Goal: Task Accomplishment & Management: Manage account settings

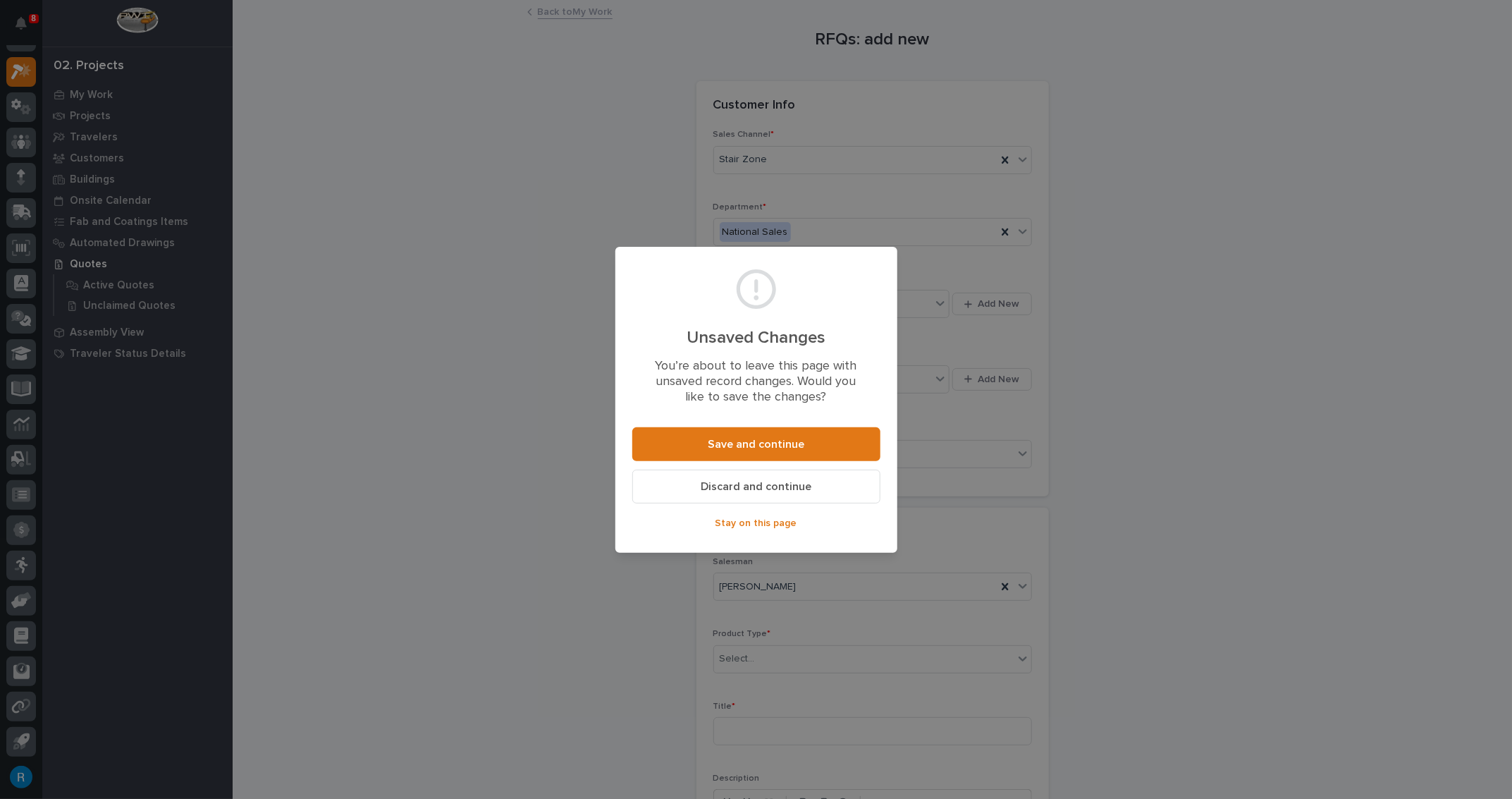
click at [758, 488] on span "Discard and continue" at bounding box center [756, 487] width 111 height 15
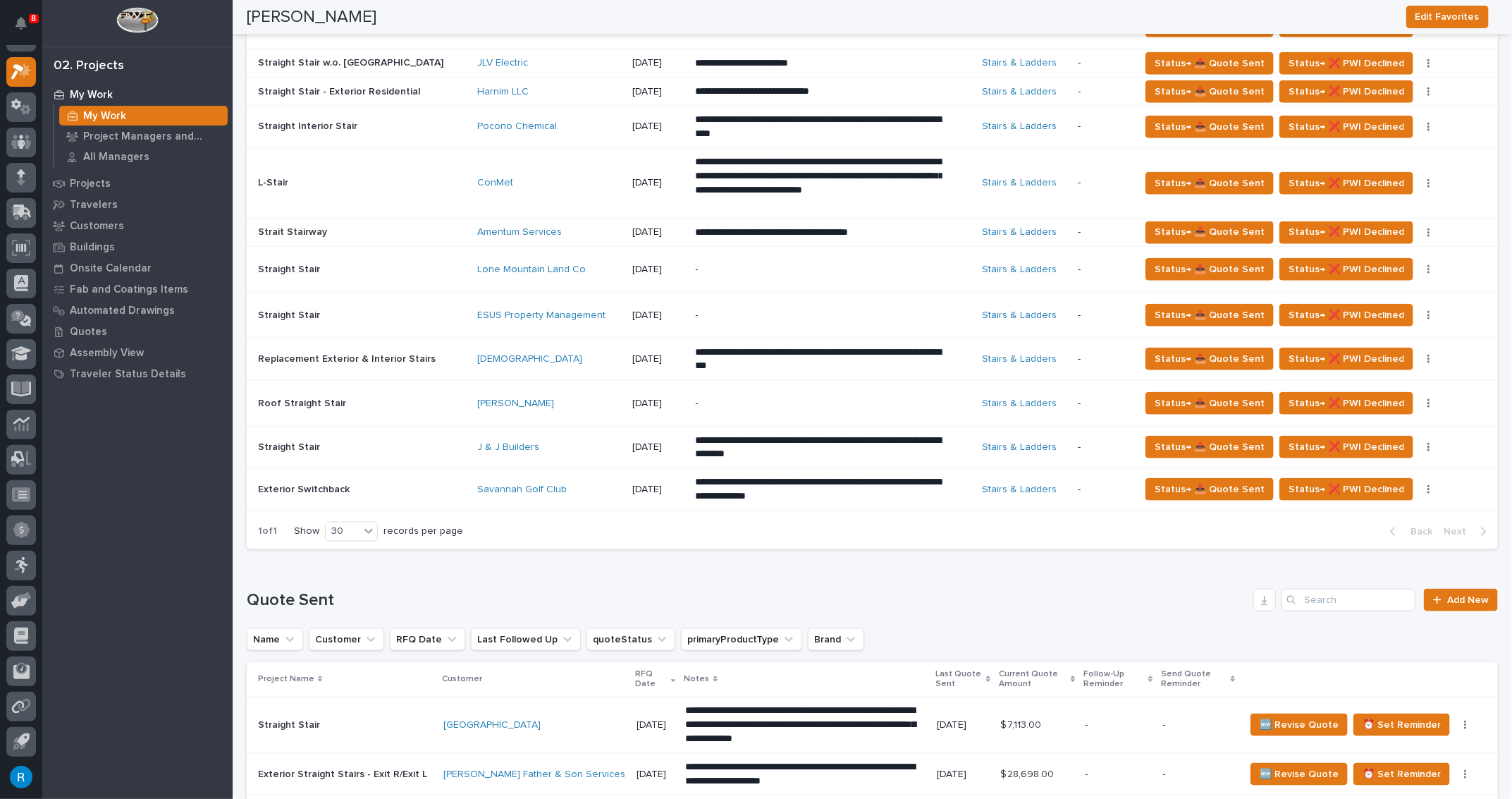
scroll to position [513, 0]
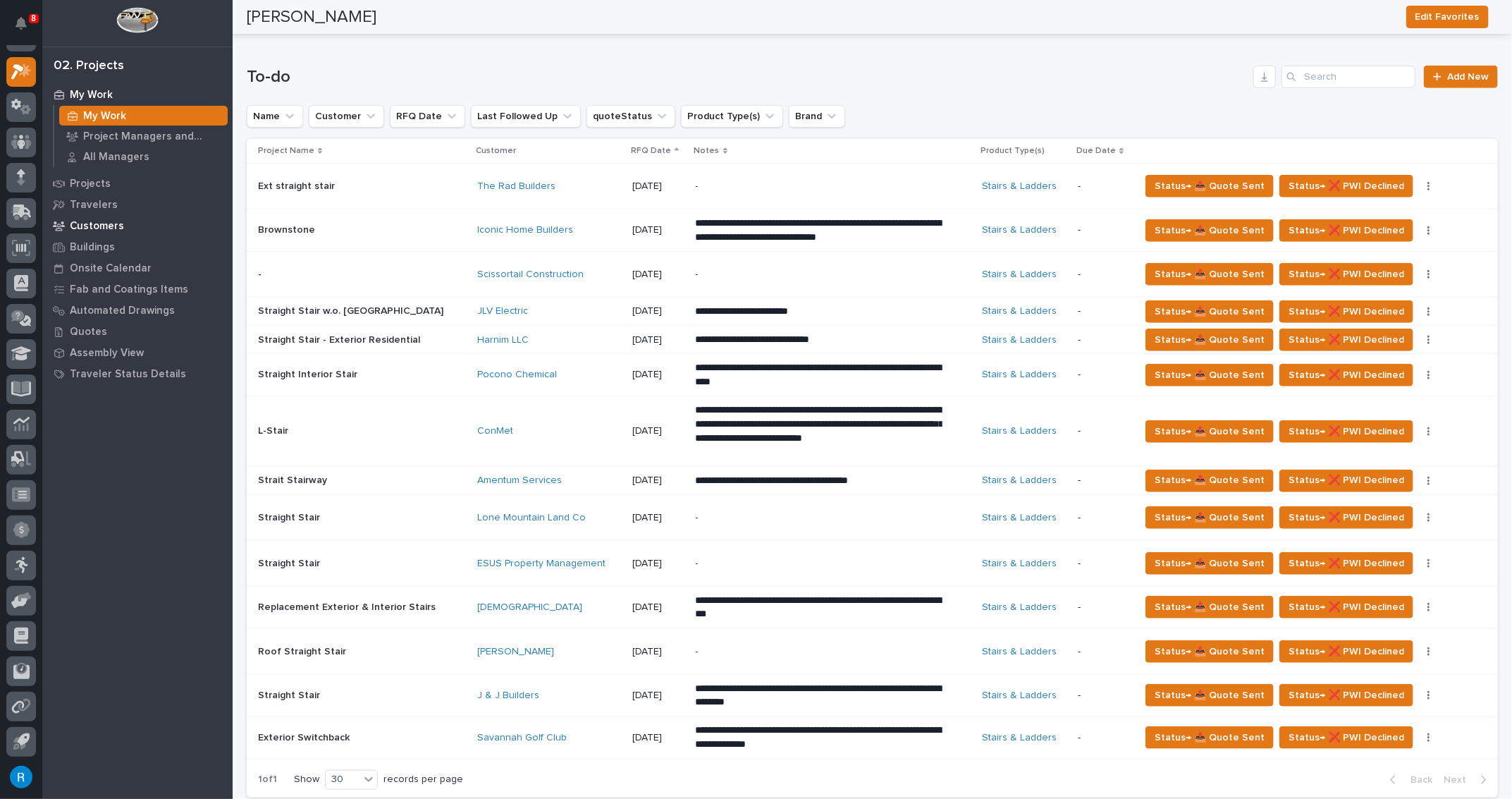
click at [95, 220] on p "Customers" at bounding box center [97, 226] width 54 height 12
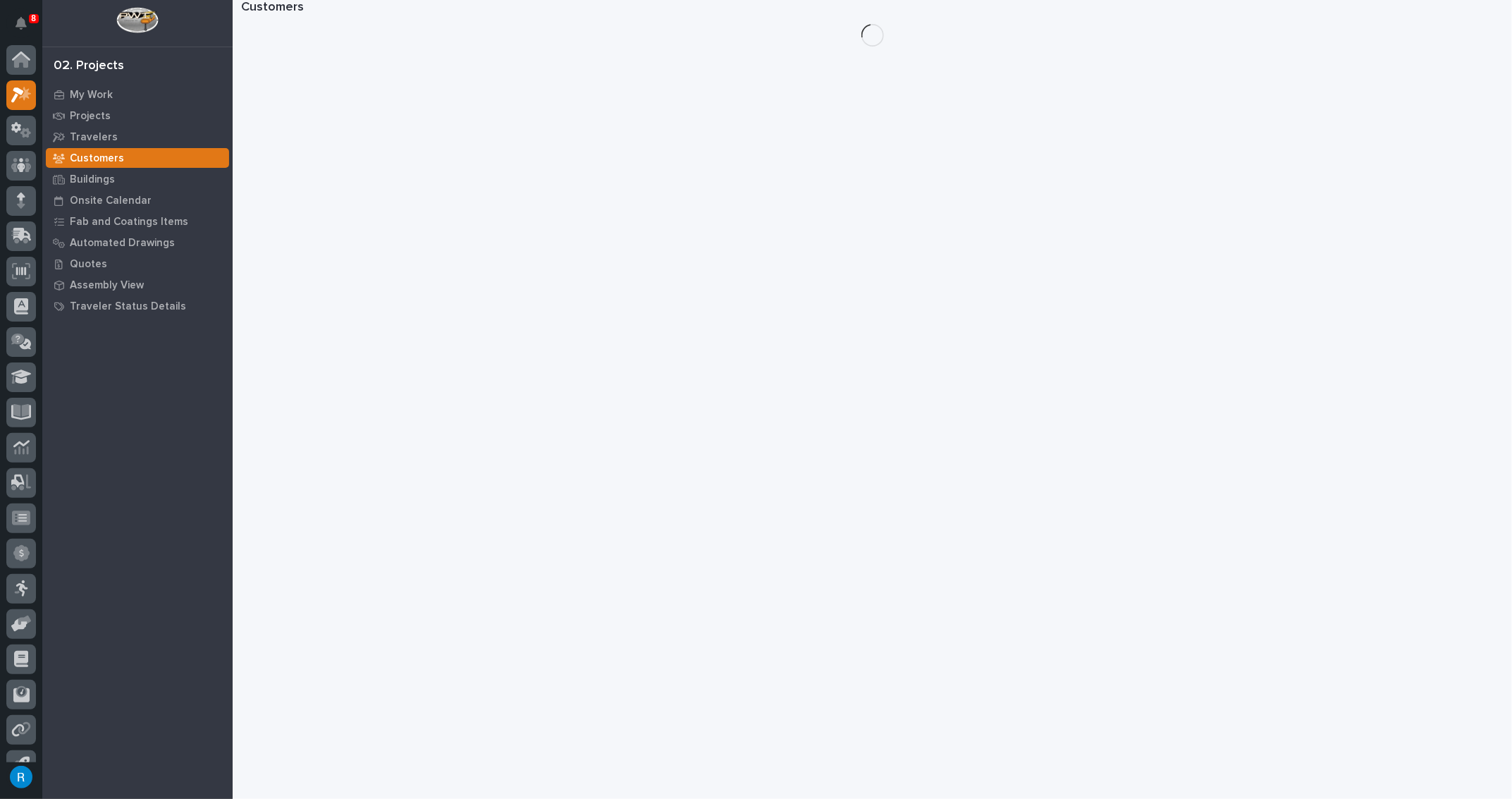
scroll to position [23, 0]
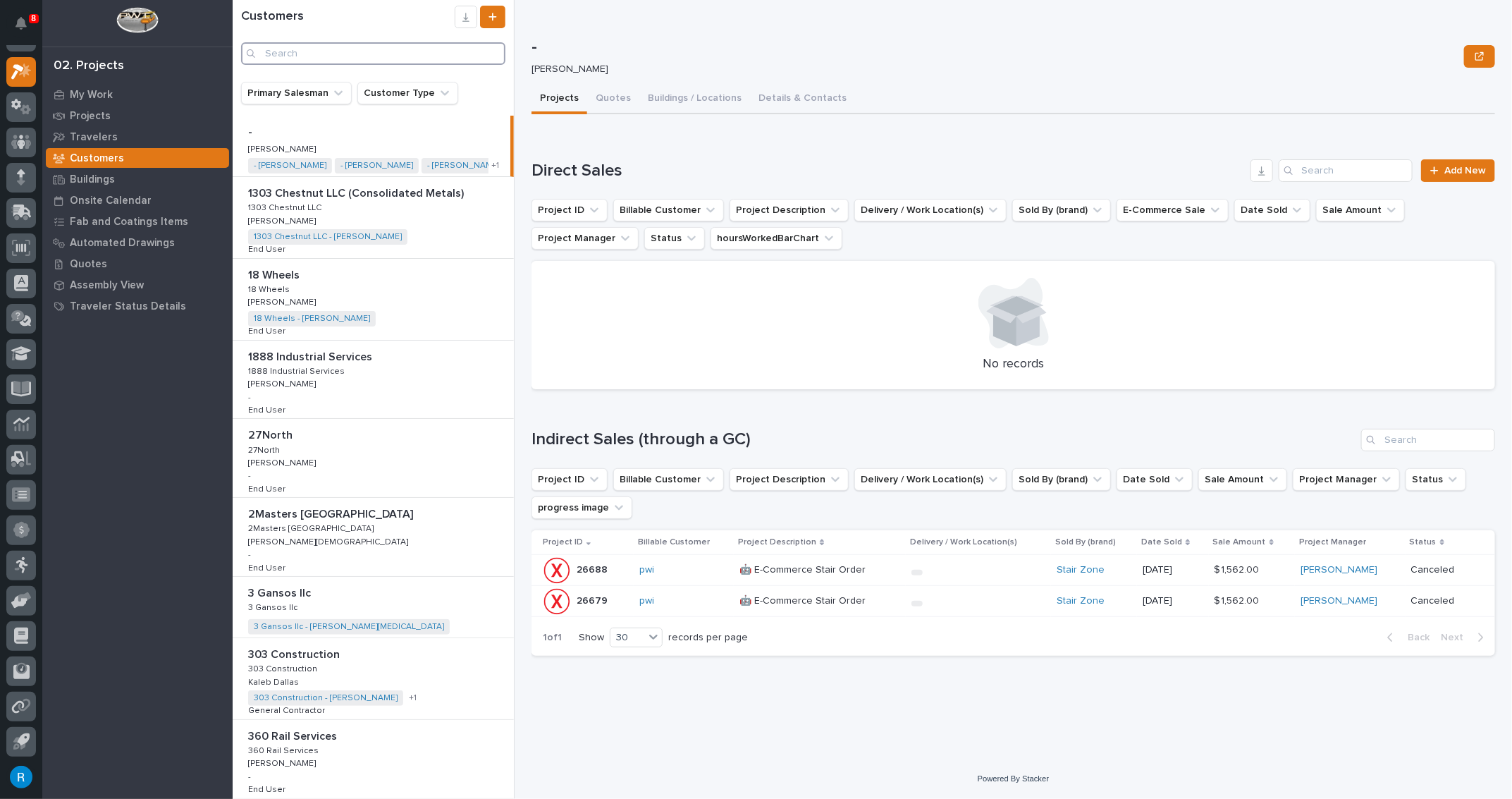
click at [281, 52] on input "Search" at bounding box center [373, 54] width 265 height 23
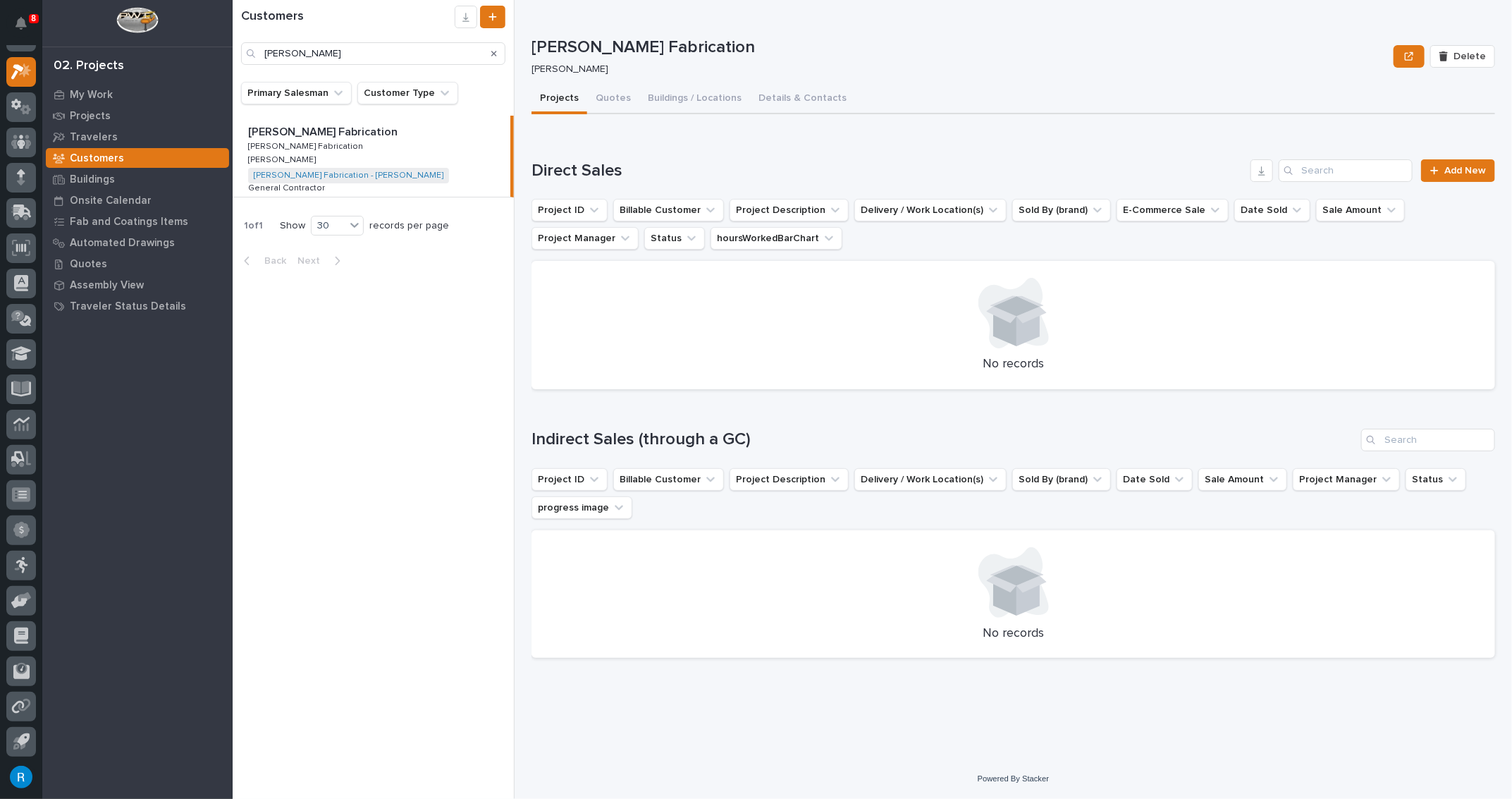
click at [271, 134] on p "Jason Skipworth Fabrication" at bounding box center [324, 131] width 152 height 16
click at [1466, 56] on span "Delete" at bounding box center [1470, 56] width 33 height 12
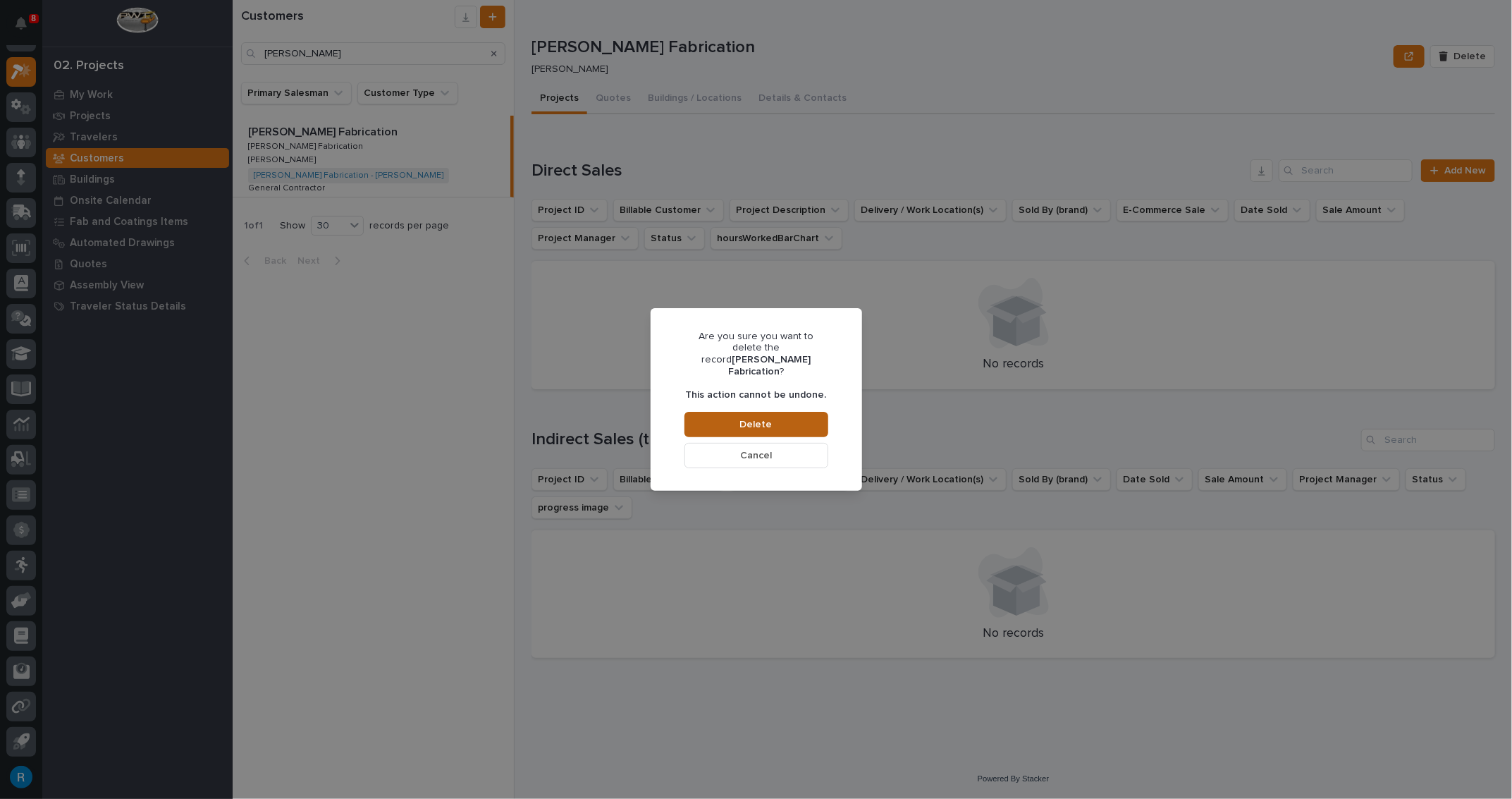
click at [756, 421] on span "Delete" at bounding box center [757, 424] width 33 height 12
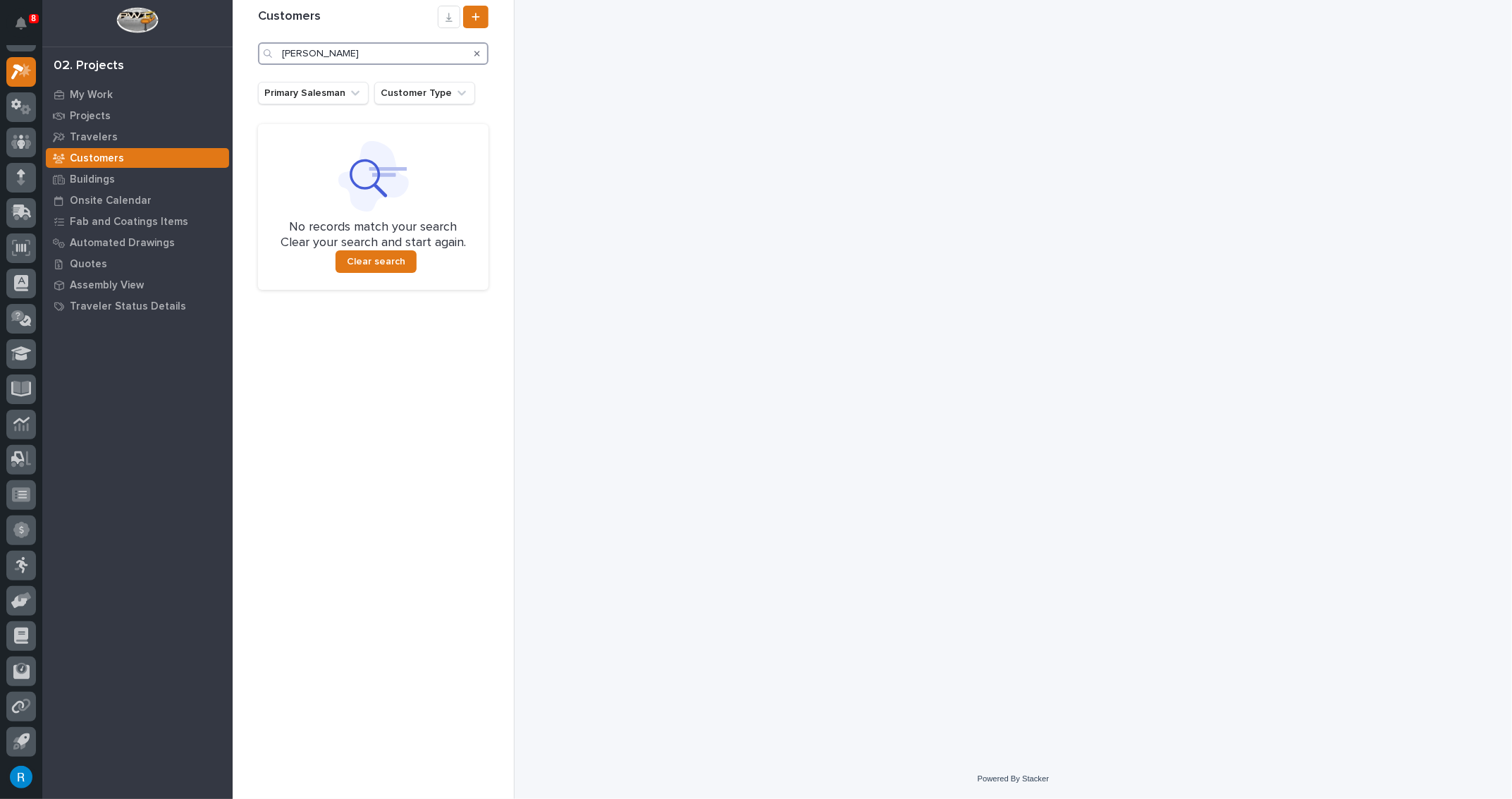
drag, startPoint x: 359, startPoint y: 53, endPoint x: 153, endPoint y: 43, distance: 206.2
click at [233, 41] on div "8 My Settings Log Out 02. Projects My Work Projects Travelers Customers Buildin…" at bounding box center [872, 399] width 1279 height 799
type input "JLR"
click at [476, 18] on icon at bounding box center [475, 16] width 7 height 7
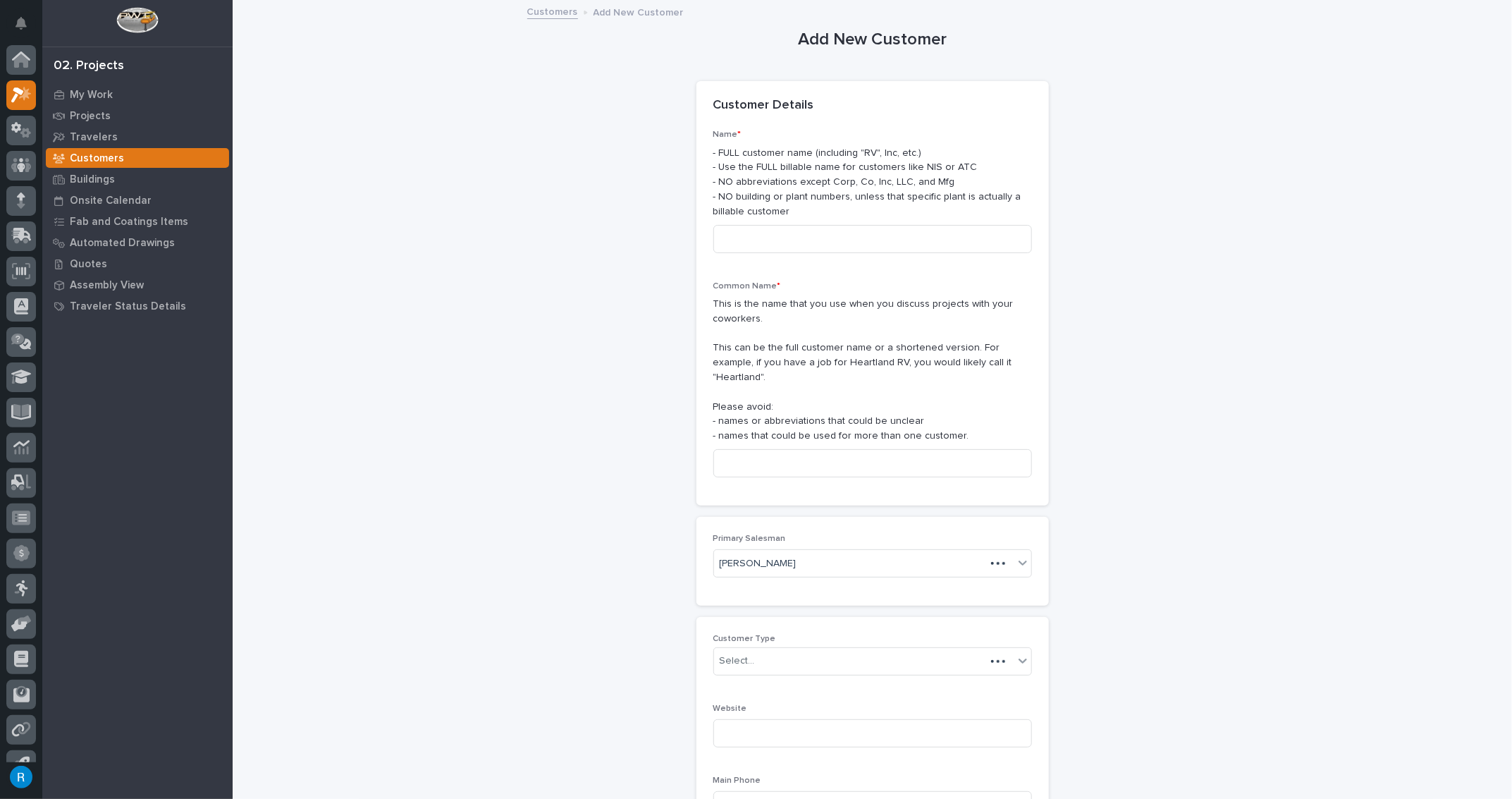
scroll to position [23, 0]
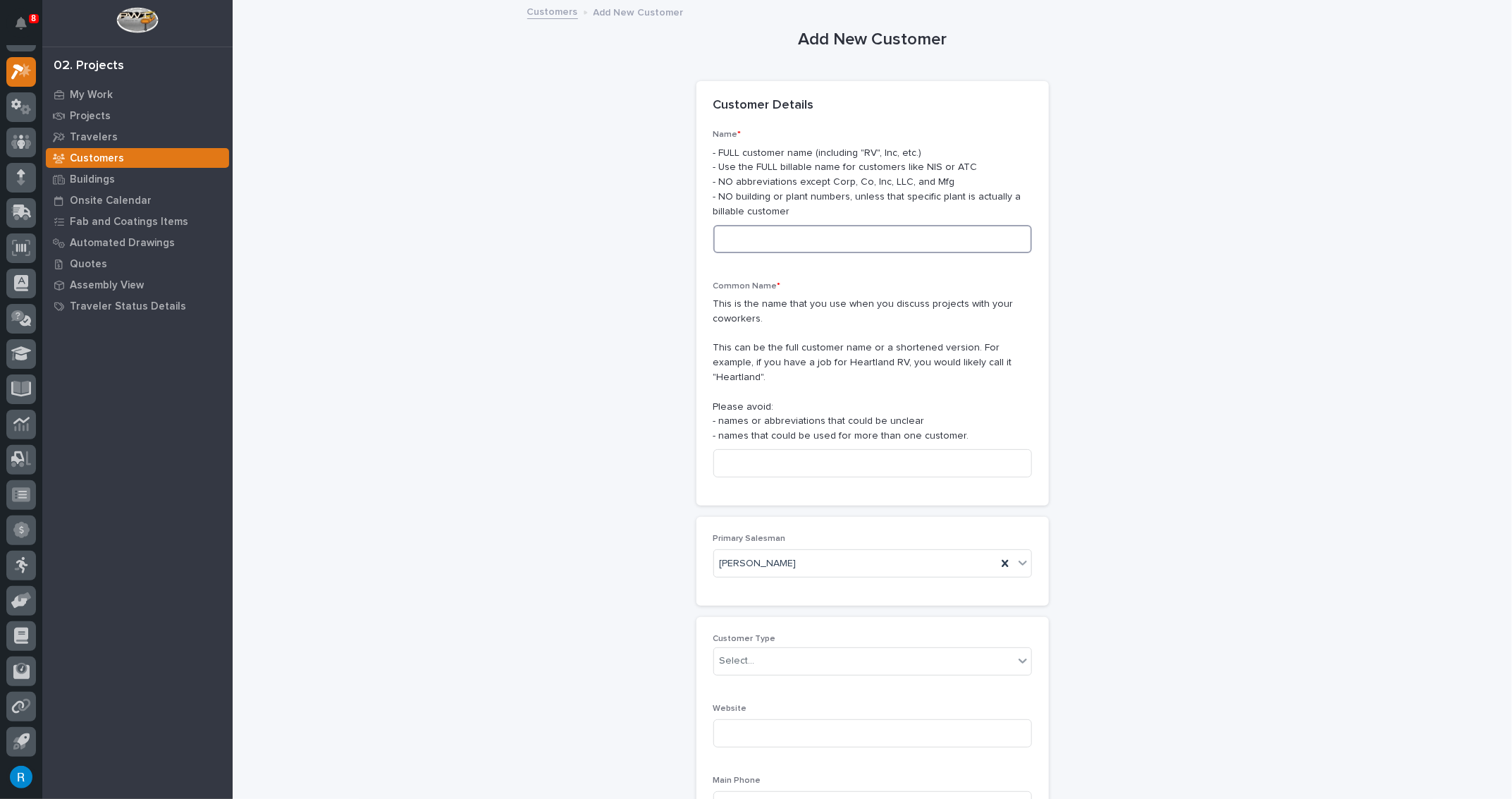
click at [722, 238] on input at bounding box center [872, 239] width 319 height 28
click at [742, 243] on input at bounding box center [872, 239] width 319 height 28
type input "j"
type input "JLR Fabrication"
click at [745, 452] on input at bounding box center [872, 463] width 319 height 28
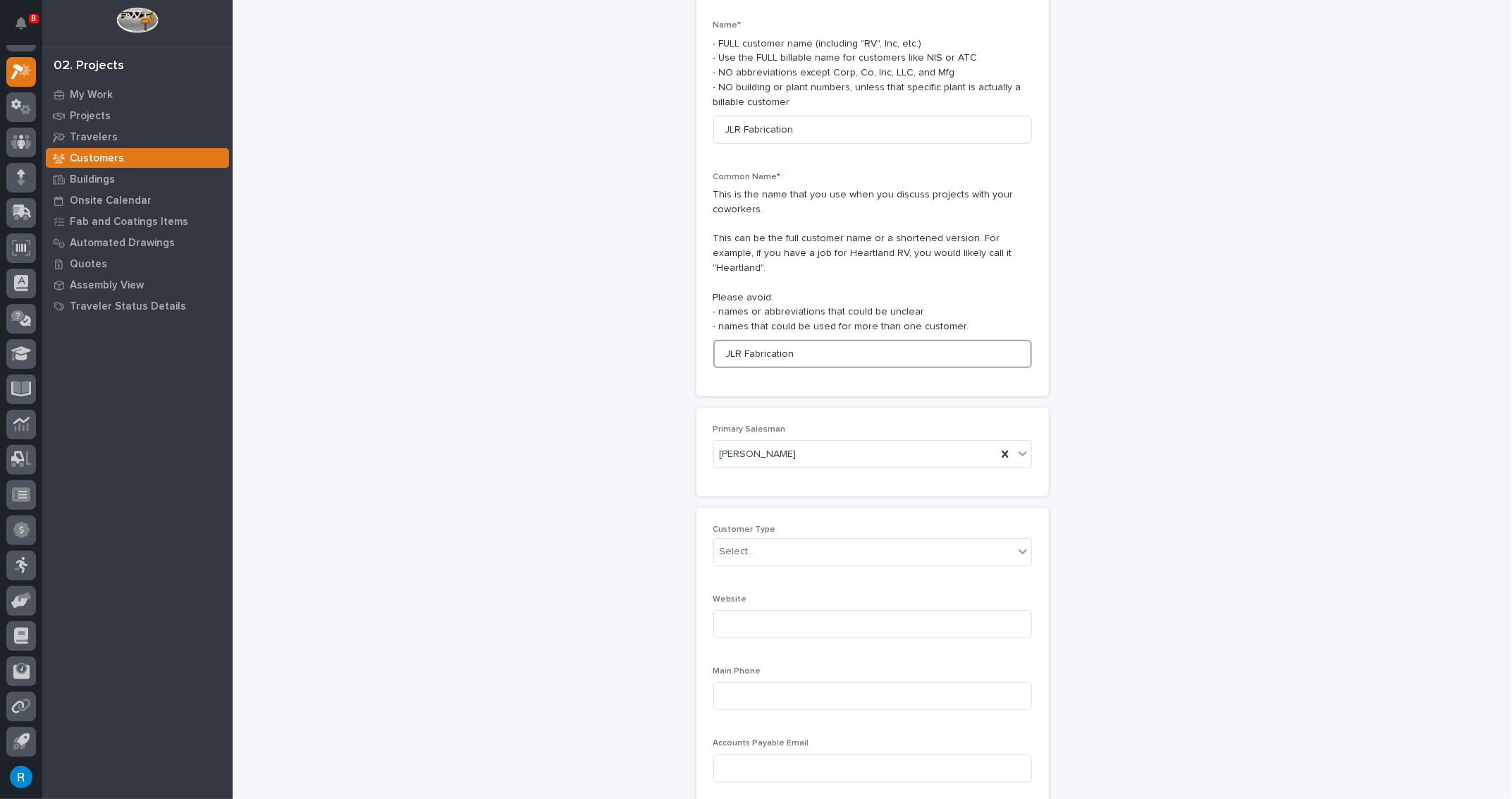
scroll to position [192, 0]
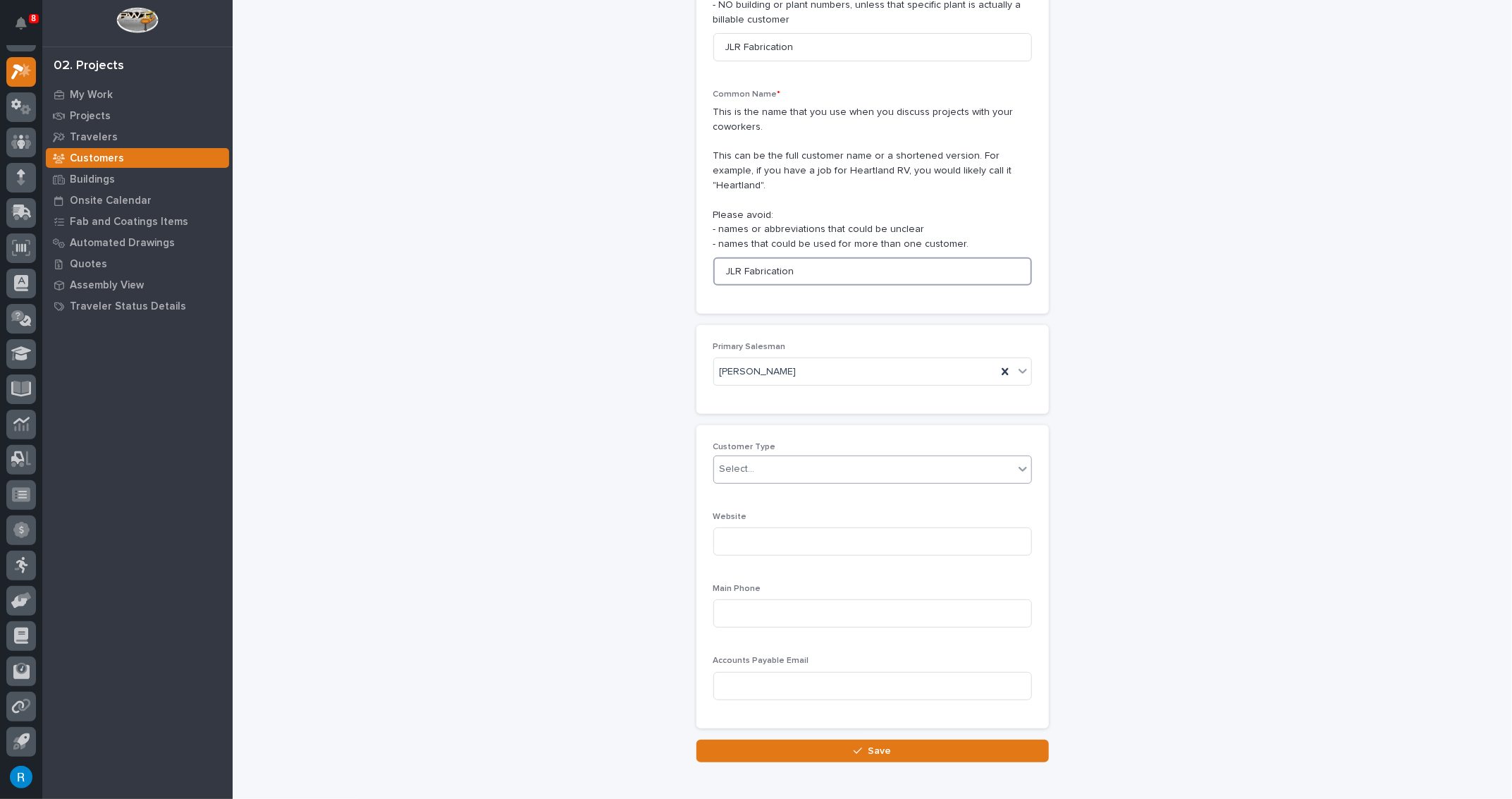
type input "JLR Fabrication"
click at [774, 458] on div "Select..." at bounding box center [864, 470] width 300 height 23
click at [740, 529] on div "General Contractor" at bounding box center [867, 529] width 317 height 25
click at [718, 600] on input at bounding box center [872, 614] width 319 height 28
type input "812-820-4075"
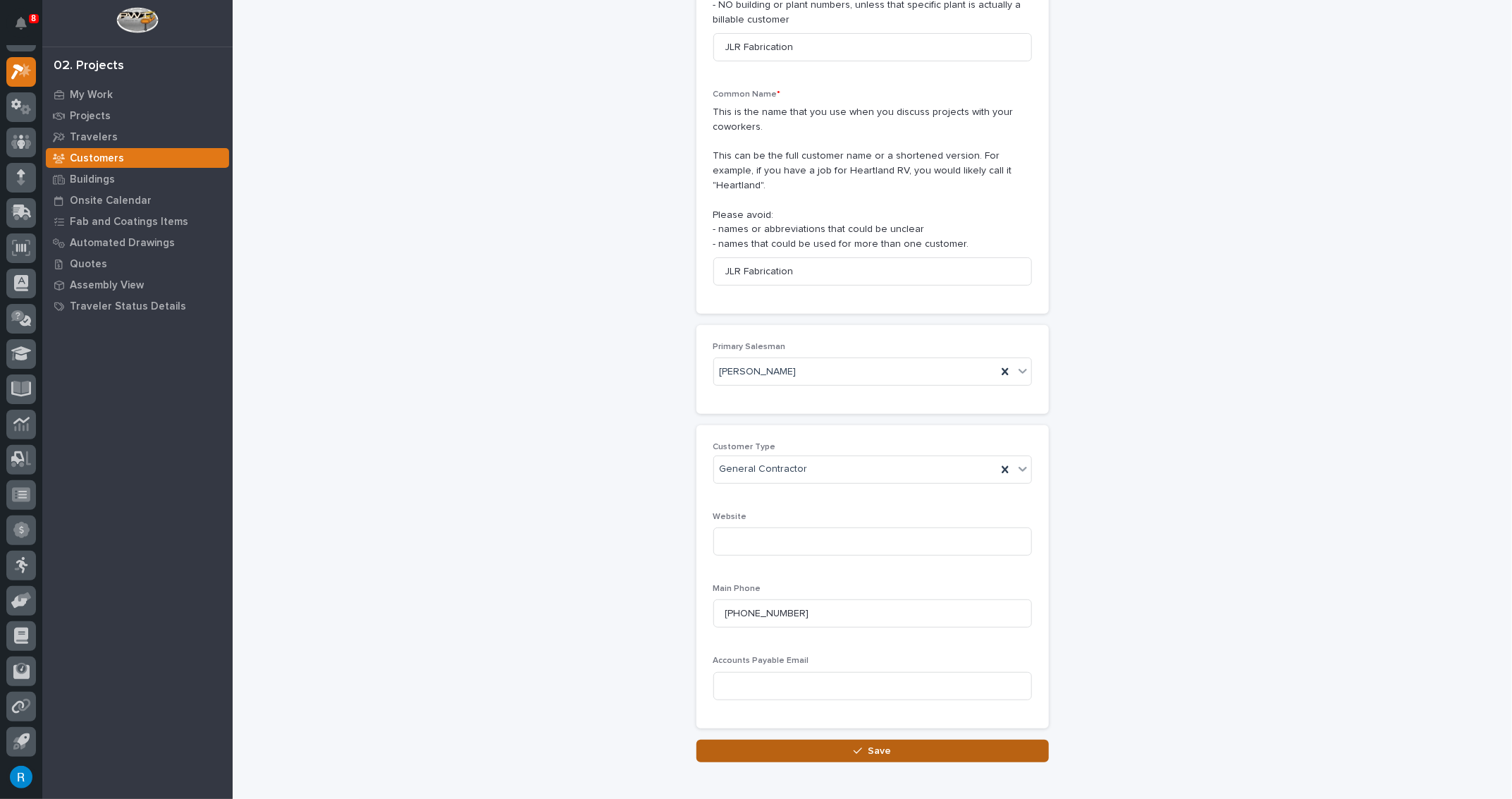
click at [858, 747] on div "button" at bounding box center [860, 751] width 14 height 10
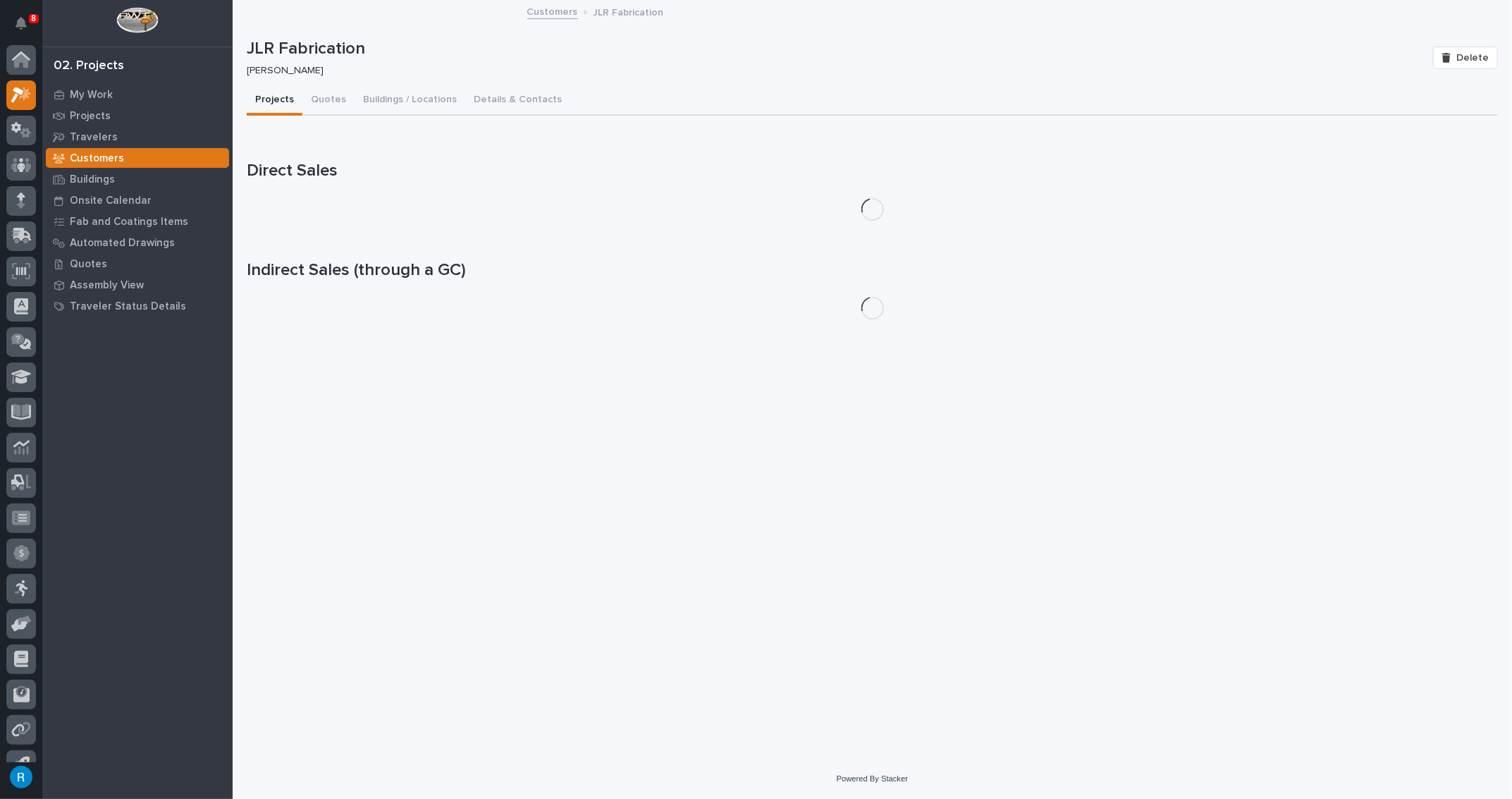
scroll to position [23, 0]
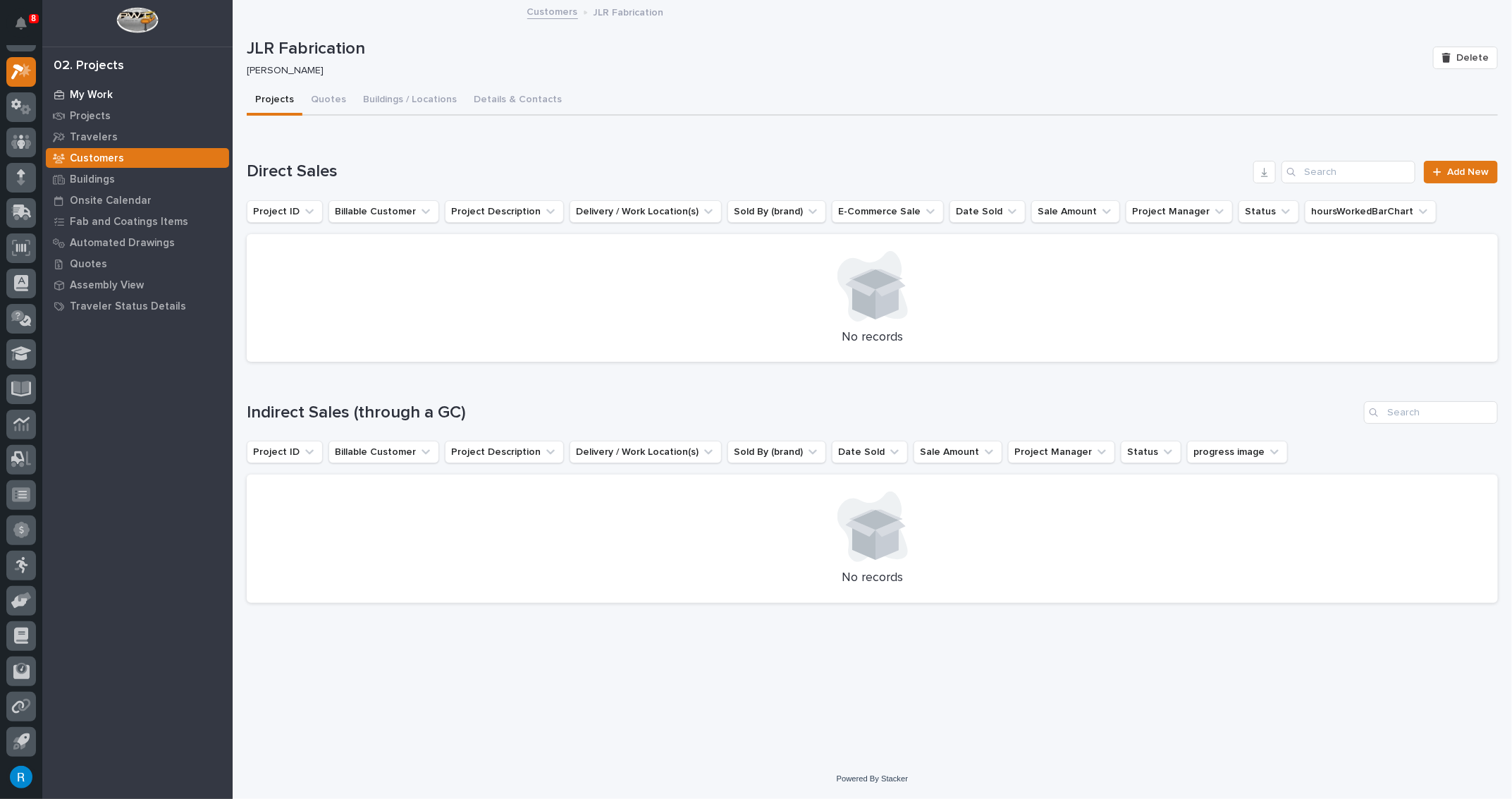
click at [84, 94] on p "My Work" at bounding box center [91, 94] width 43 height 12
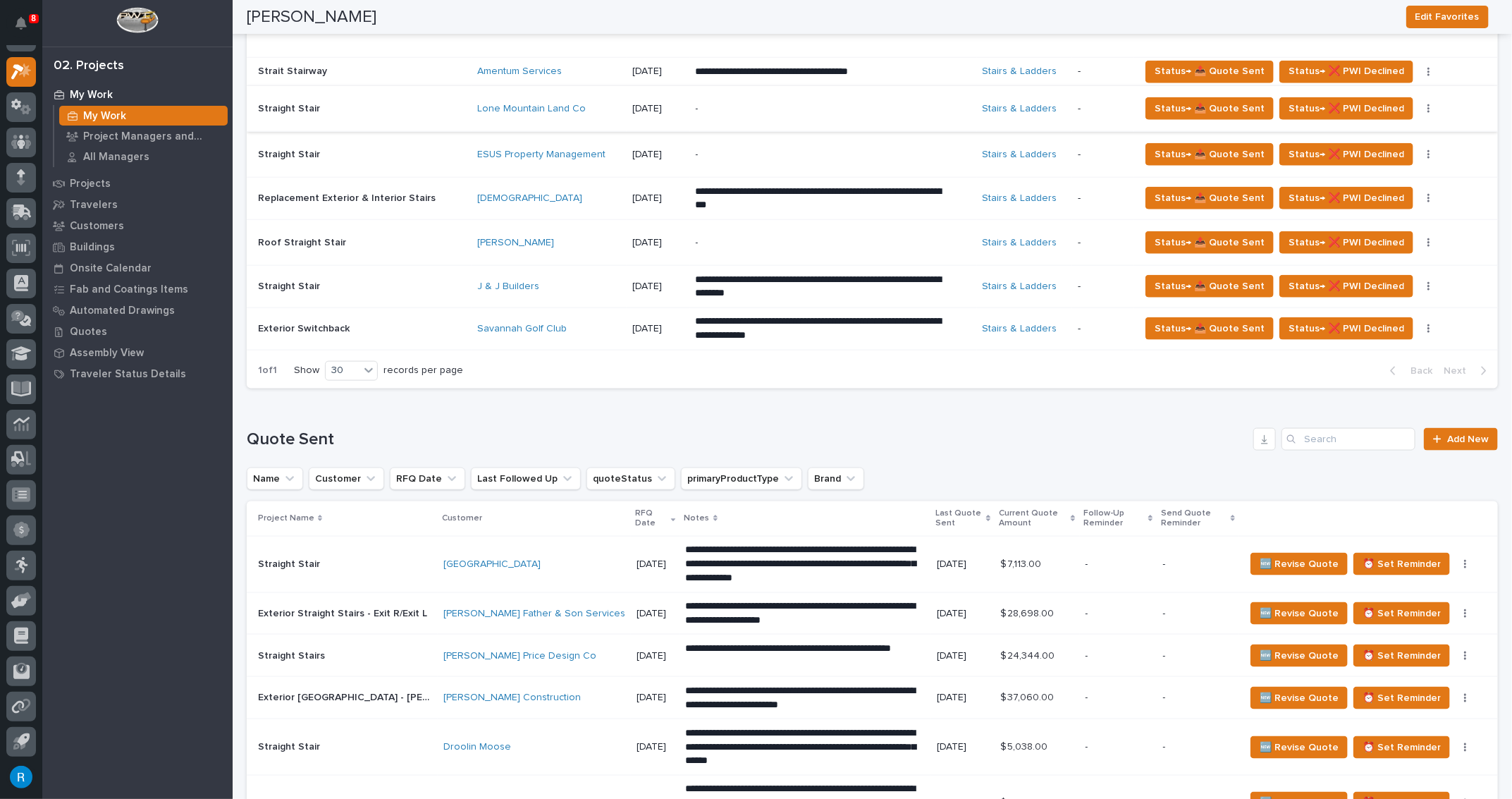
scroll to position [961, 0]
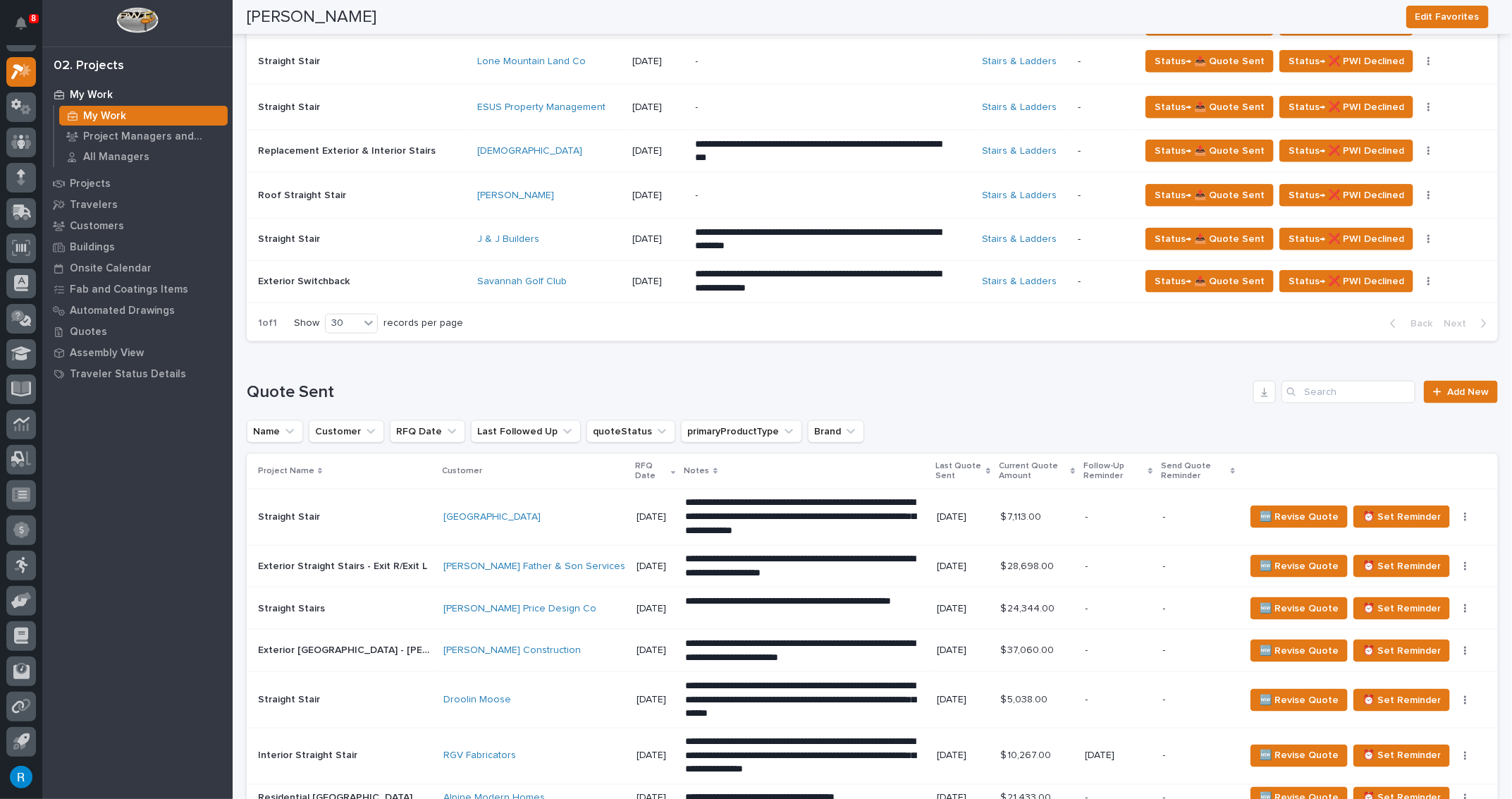
click at [541, 520] on div "[GEOGRAPHIC_DATA]" at bounding box center [534, 517] width 182 height 23
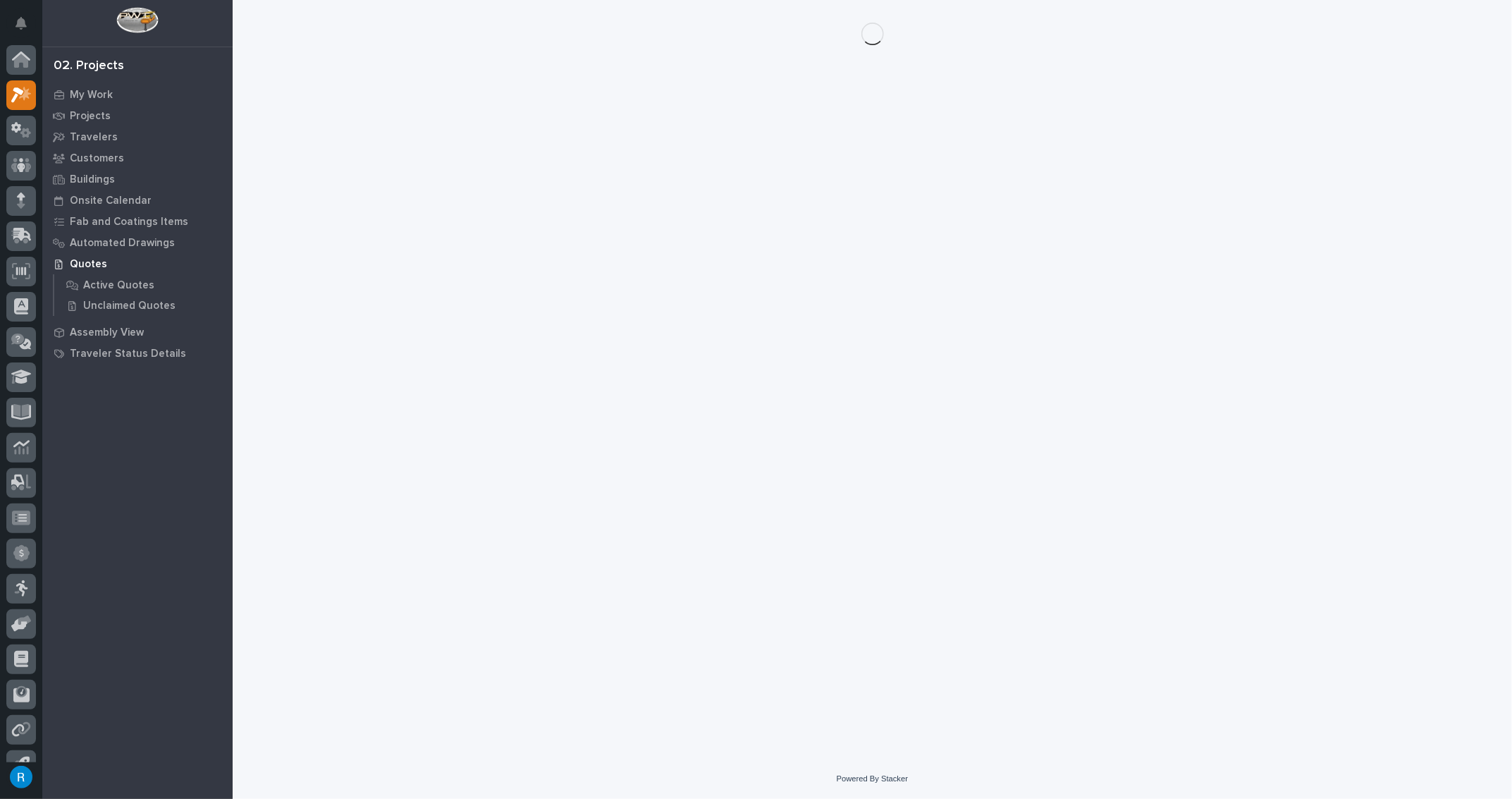
scroll to position [23, 0]
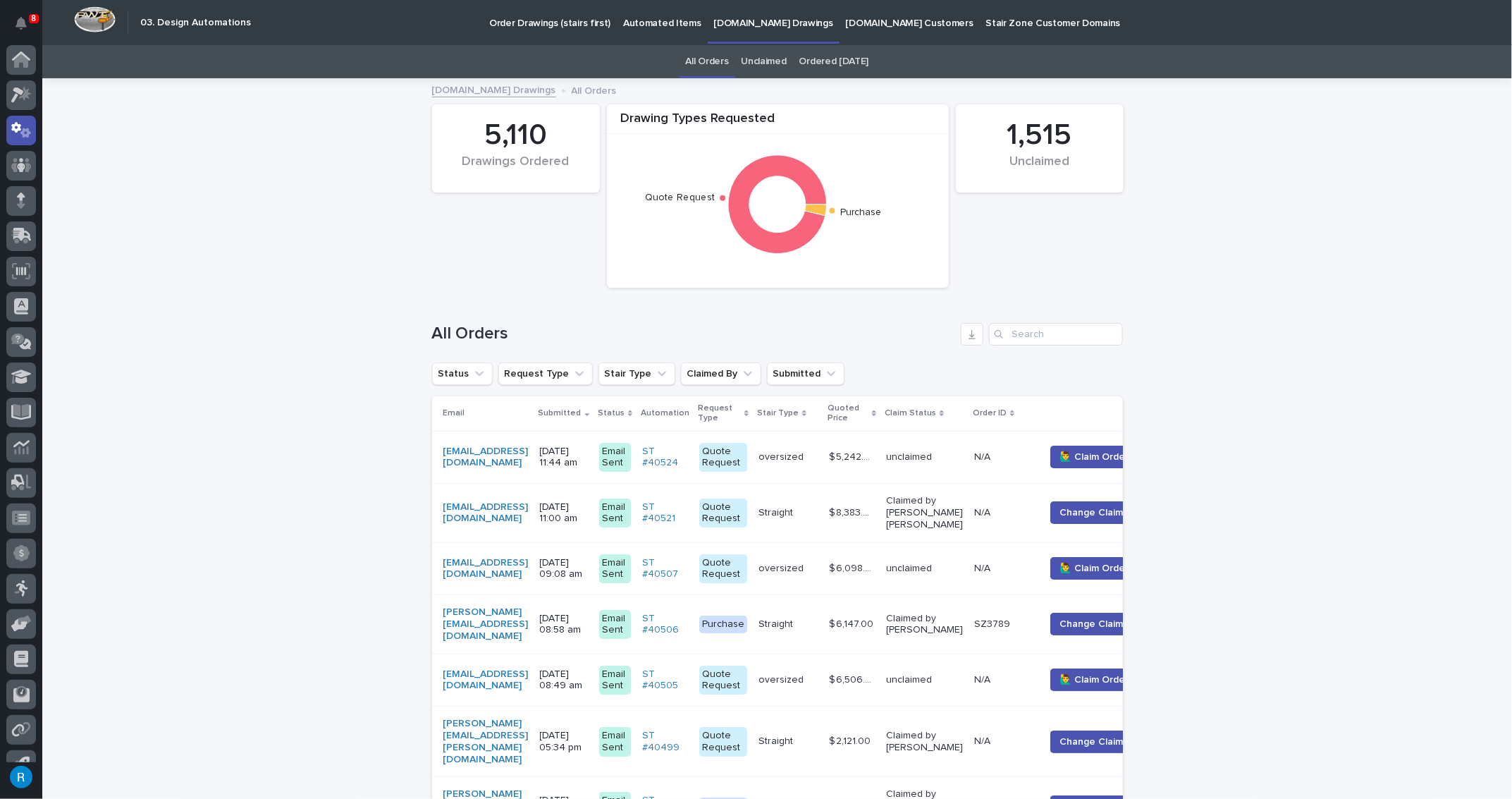
scroll to position [23, 0]
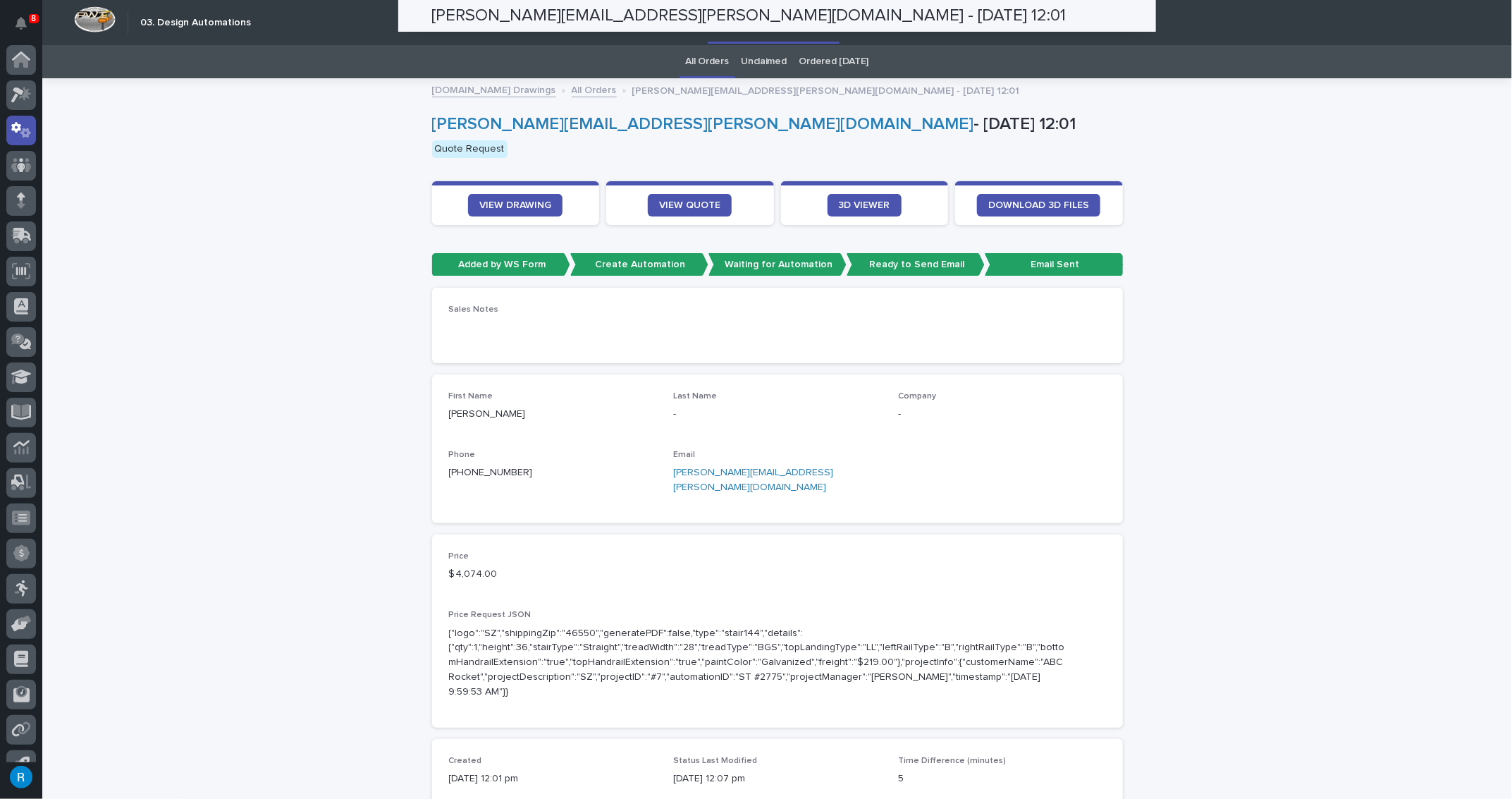
scroll to position [23, 0]
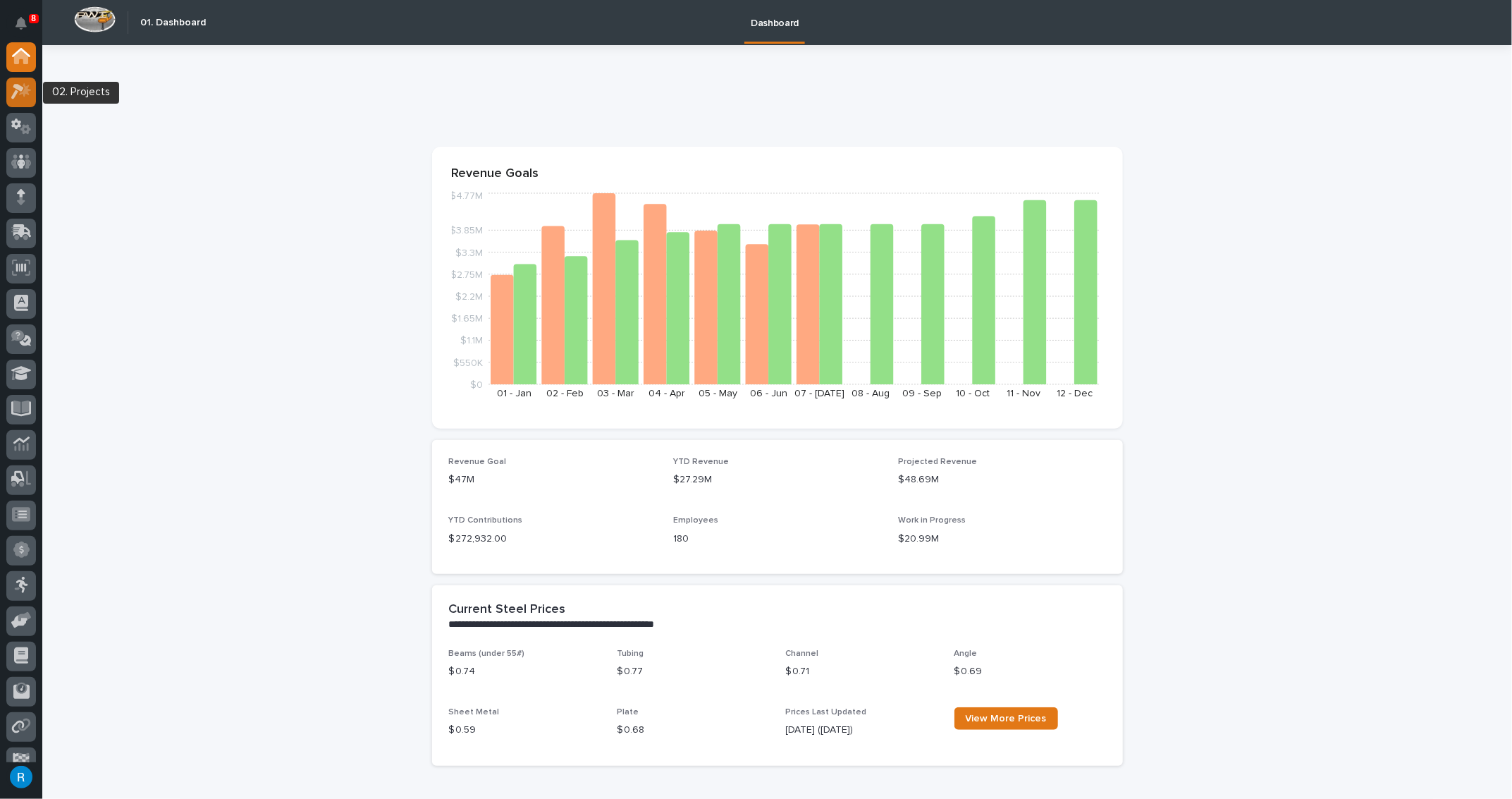
click at [20, 98] on icon at bounding box center [21, 92] width 20 height 16
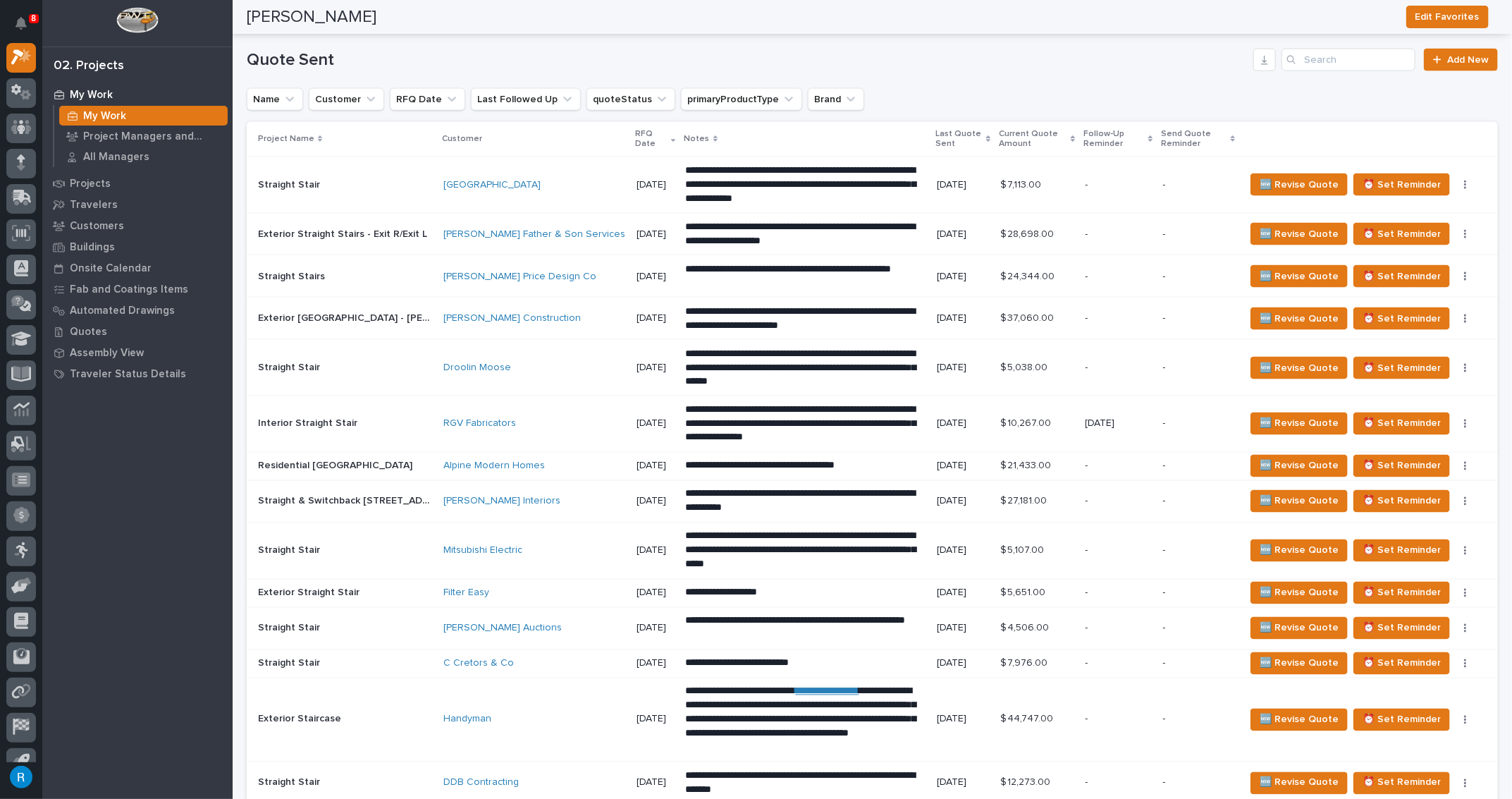
scroll to position [1292, 0]
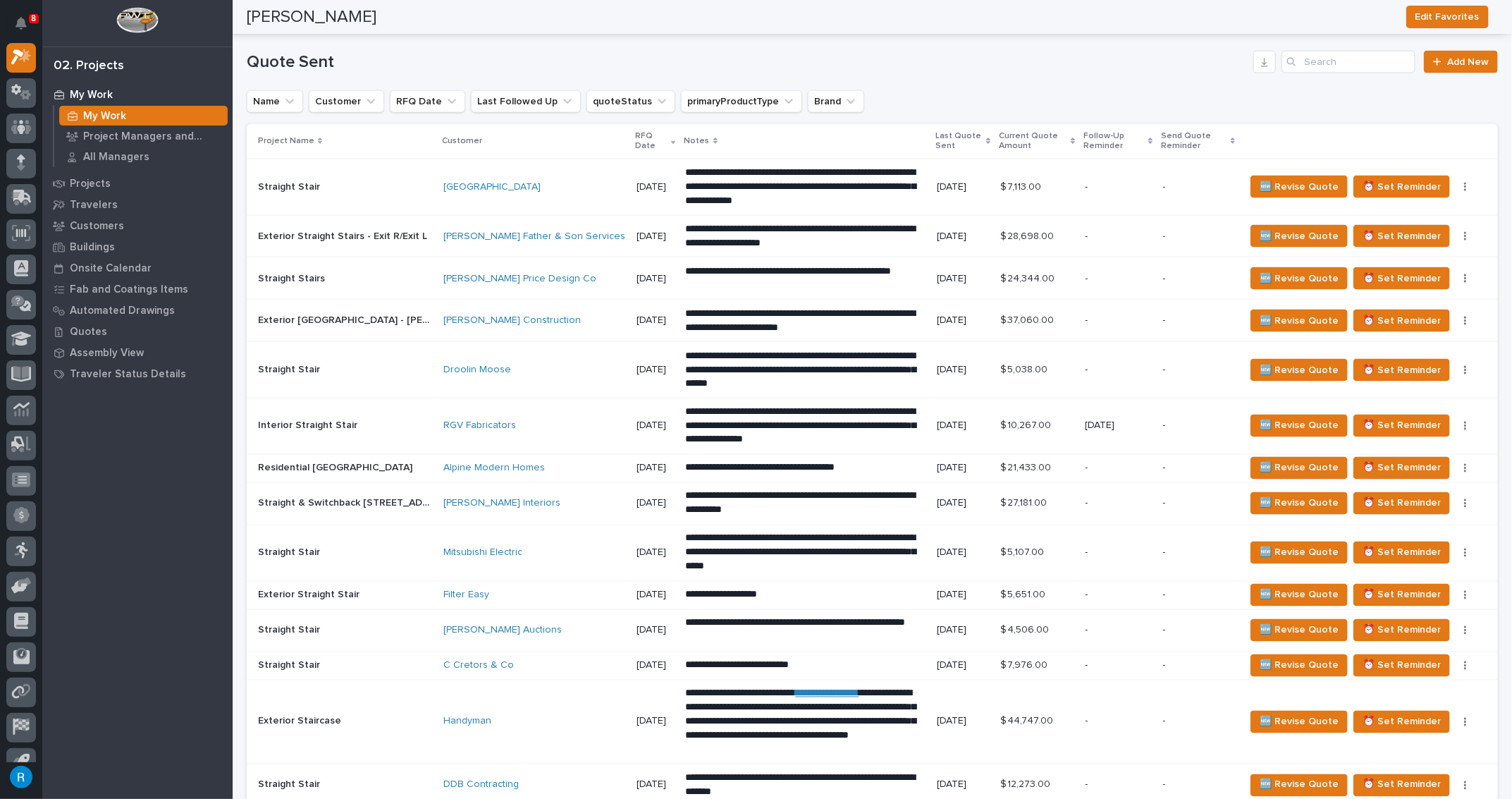
click at [813, 208] on p "**********" at bounding box center [806, 187] width 240 height 43
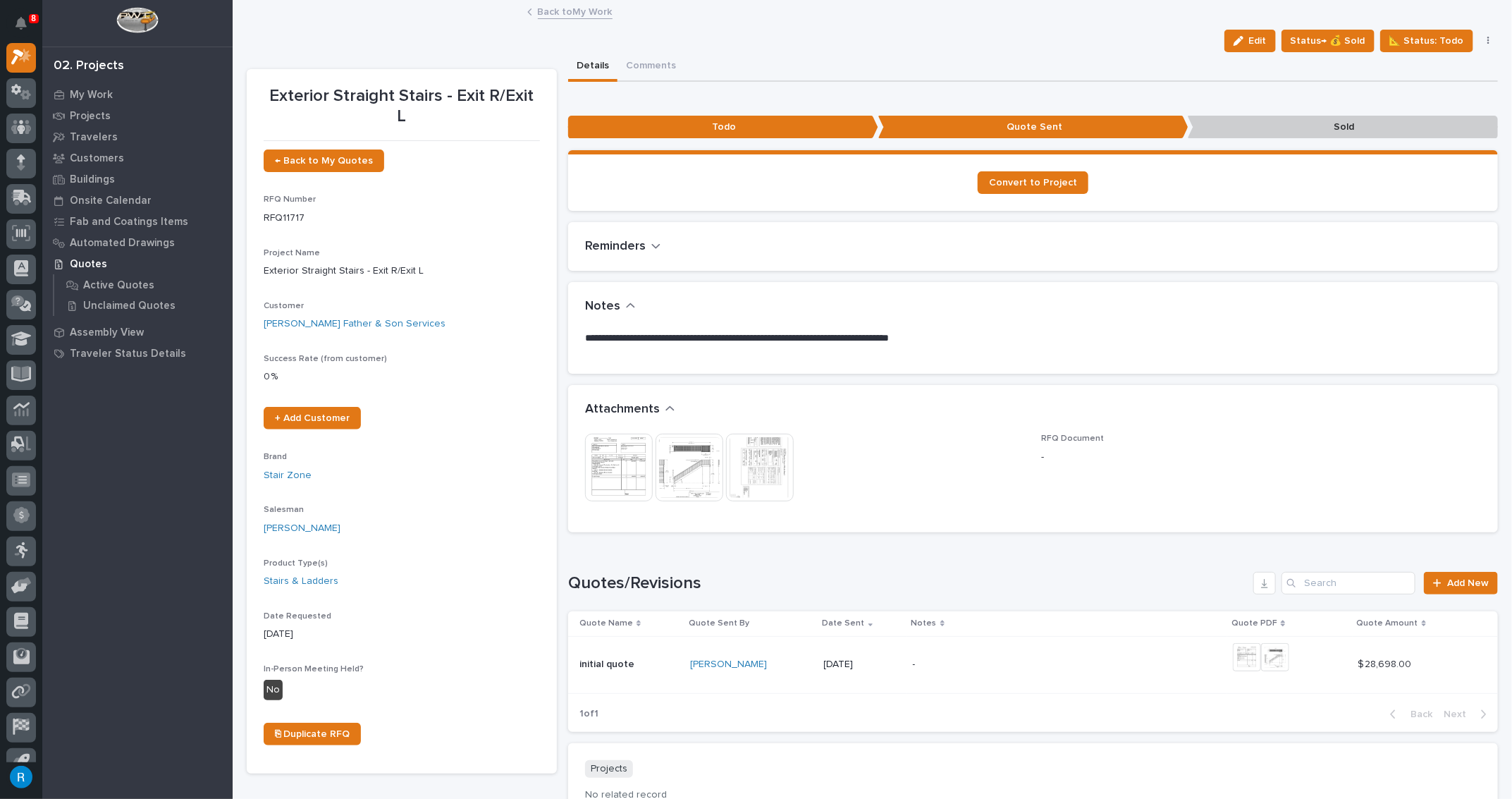
scroll to position [320, 0]
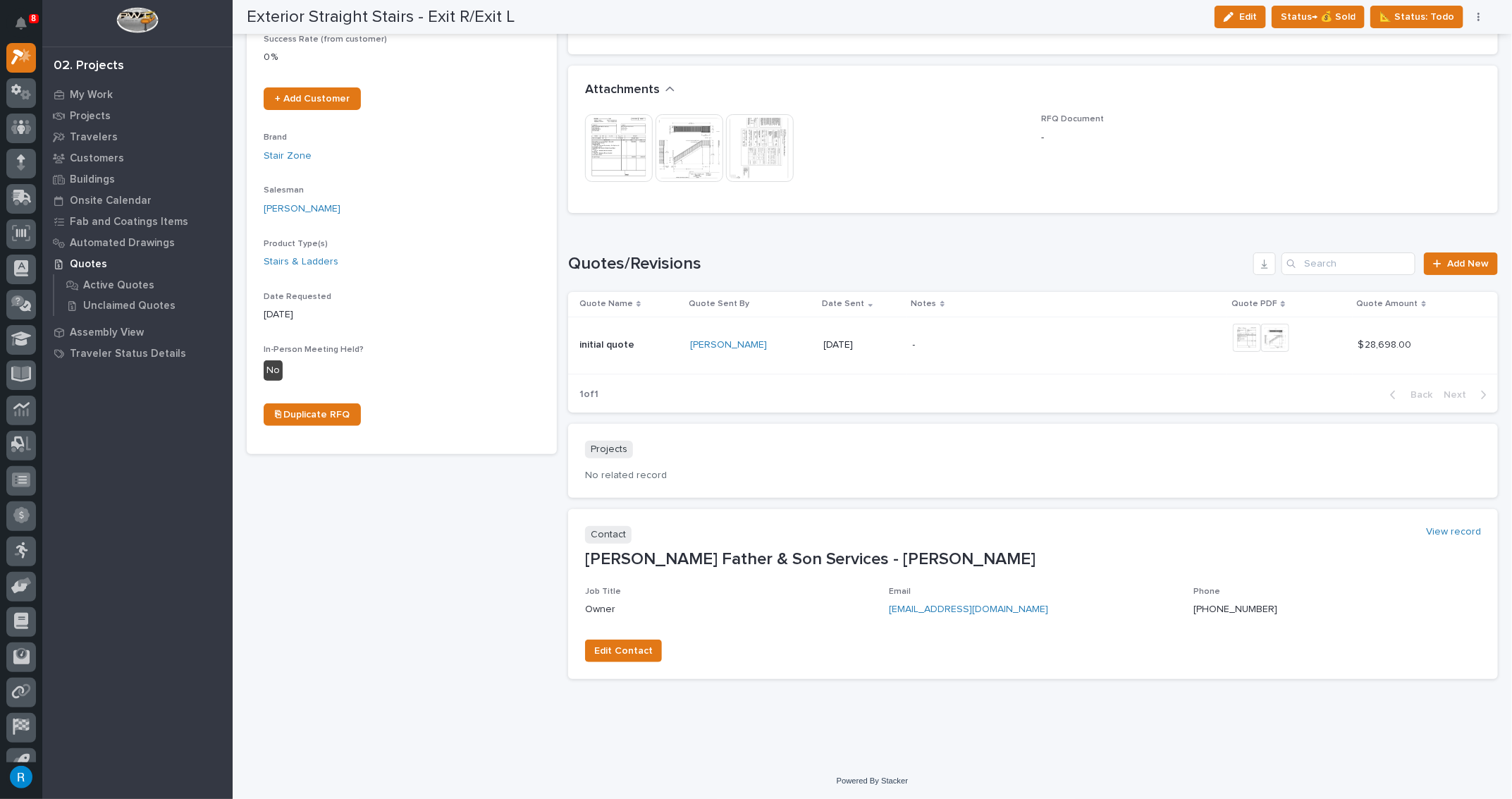
click at [610, 153] on img at bounding box center [618, 148] width 68 height 68
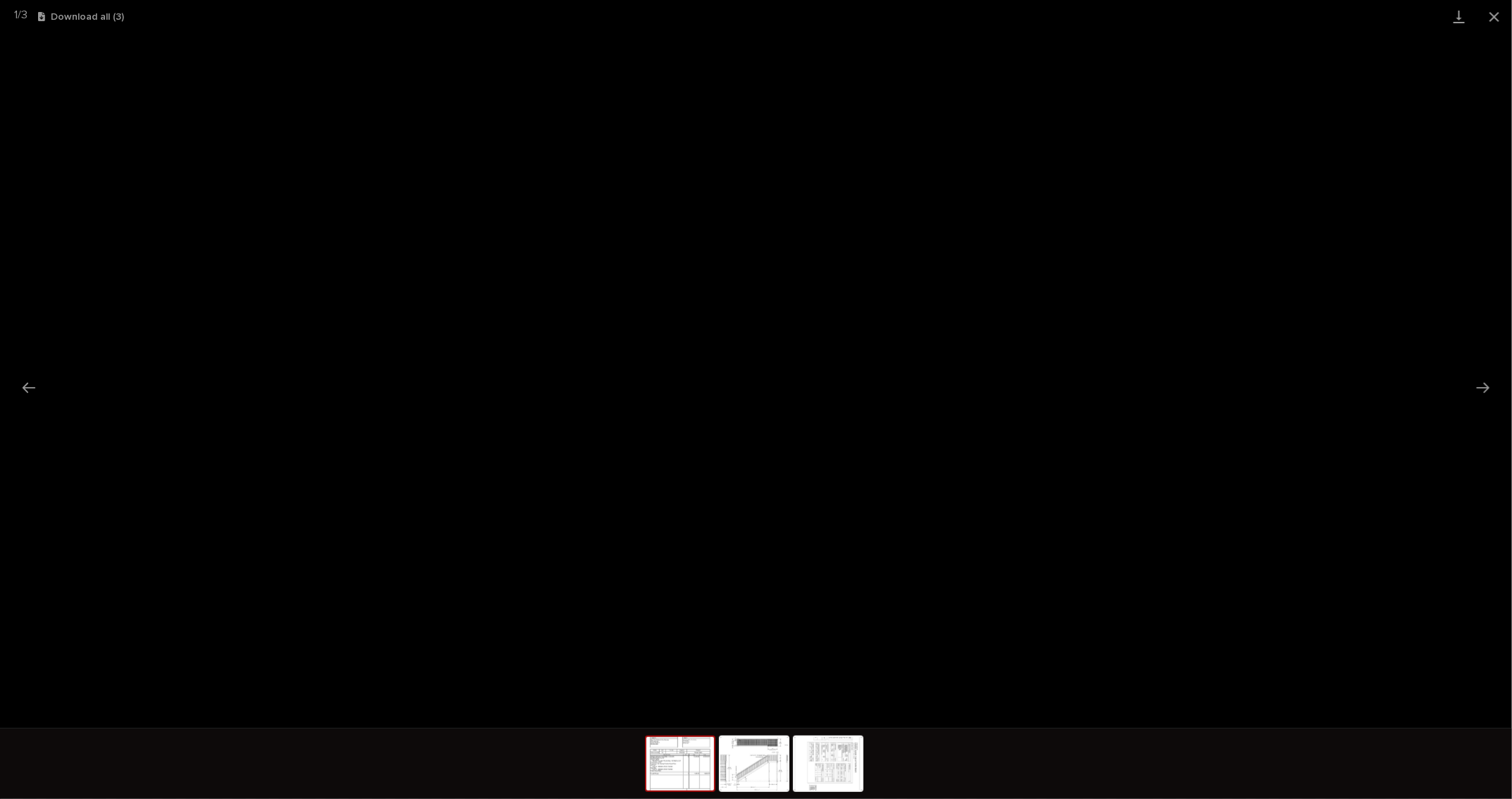
scroll to position [23, 0]
click at [1497, 12] on button "Close gallery" at bounding box center [1494, 16] width 35 height 33
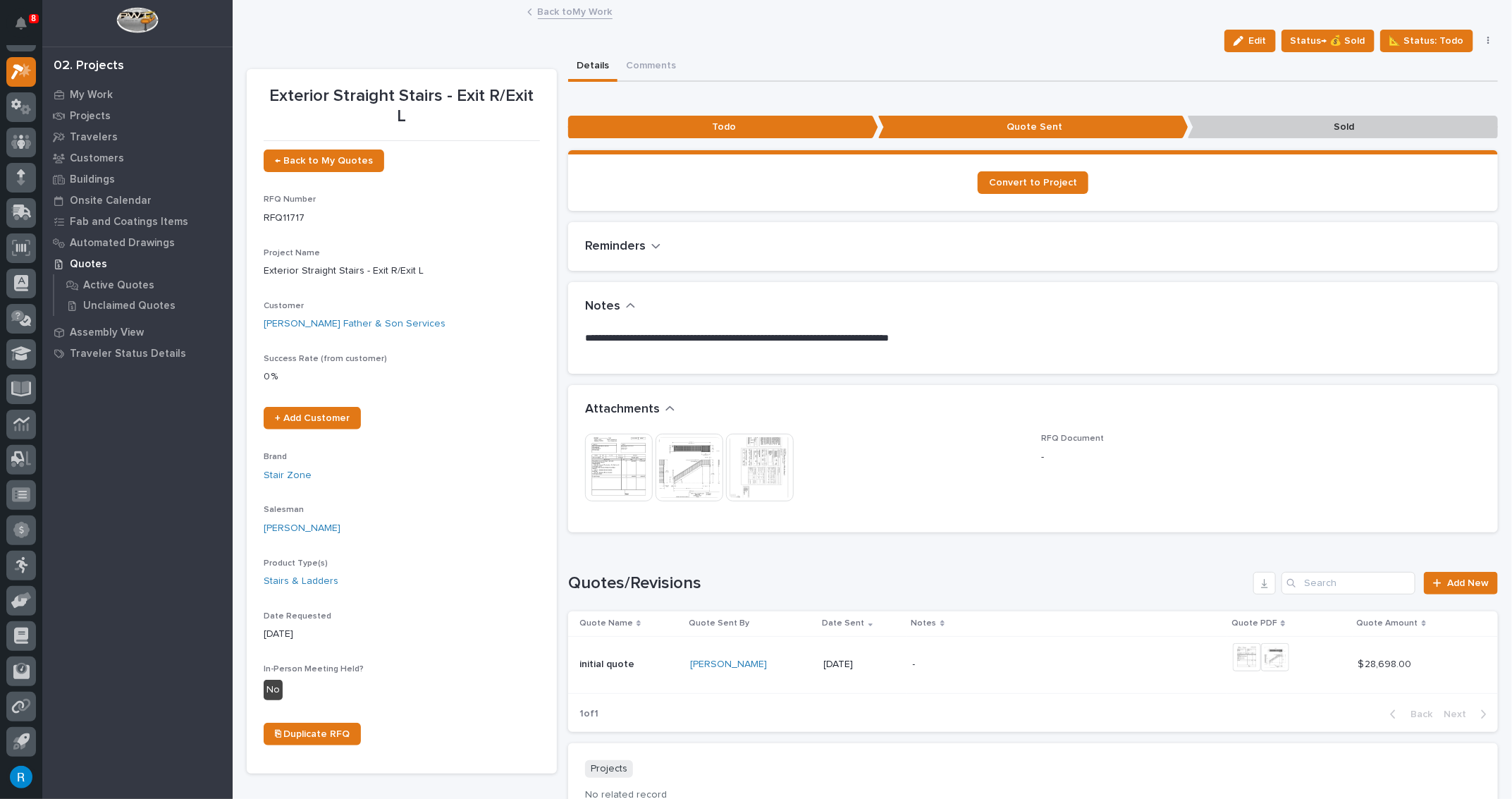
click at [702, 337] on p "**********" at bounding box center [1029, 338] width 889 height 14
click at [702, 334] on p "**********" at bounding box center [1029, 338] width 889 height 14
click at [1258, 44] on span "Edit" at bounding box center [1258, 40] width 18 height 12
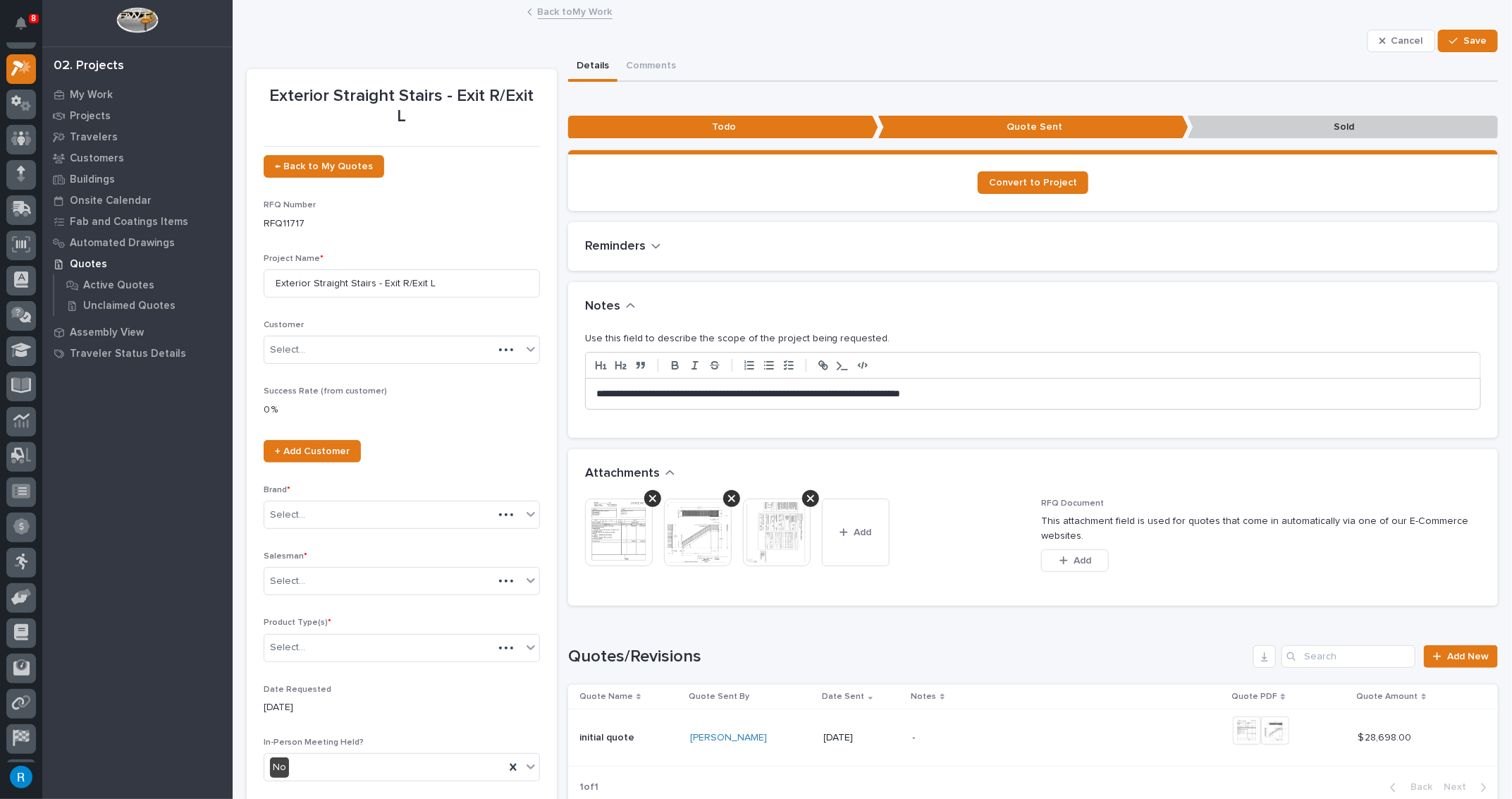
scroll to position [34, 0]
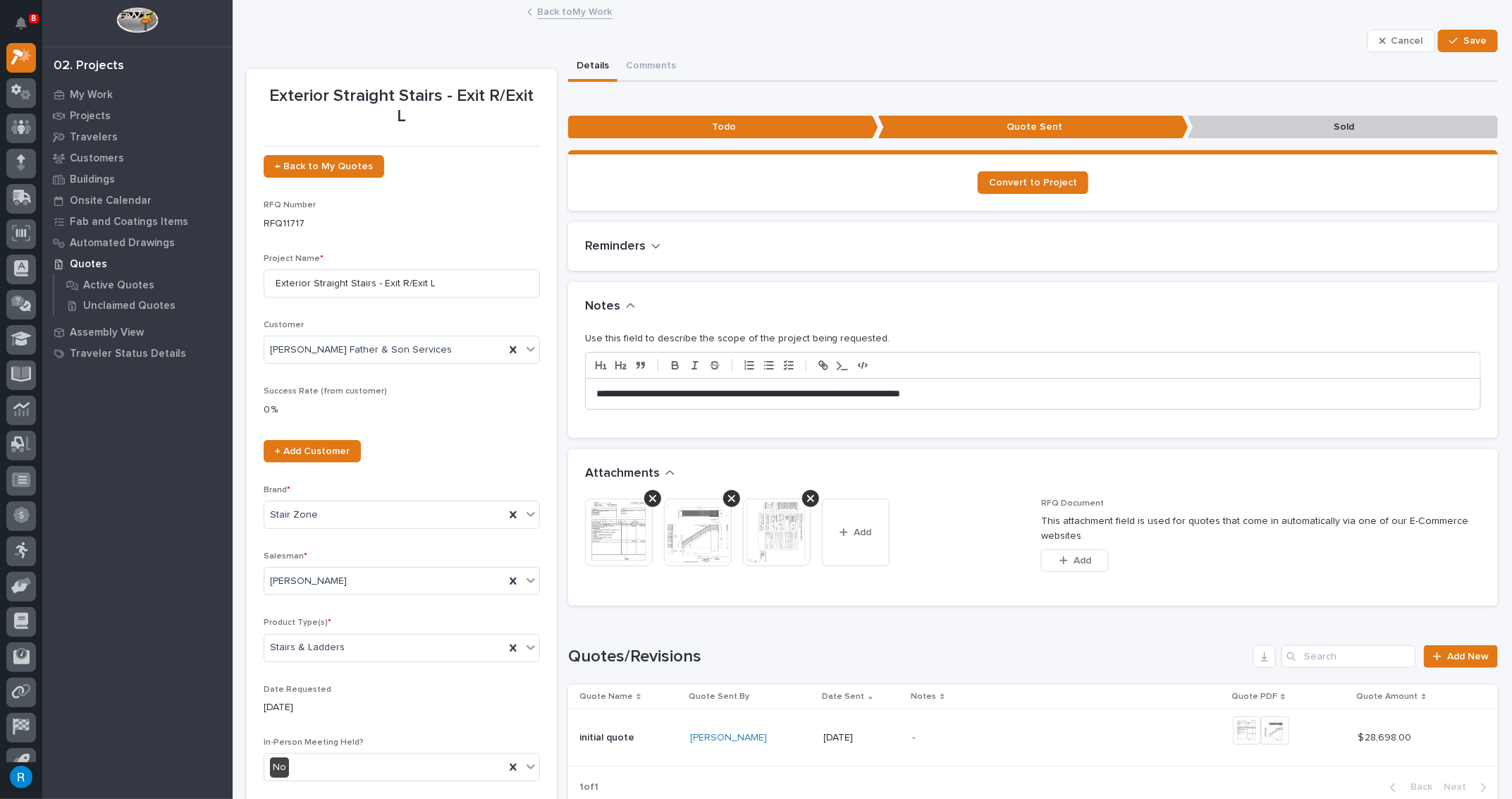
click at [712, 393] on p "**********" at bounding box center [1030, 394] width 867 height 14
click at [1467, 42] on span "Save" at bounding box center [1475, 40] width 23 height 12
